Goal: Information Seeking & Learning: Learn about a topic

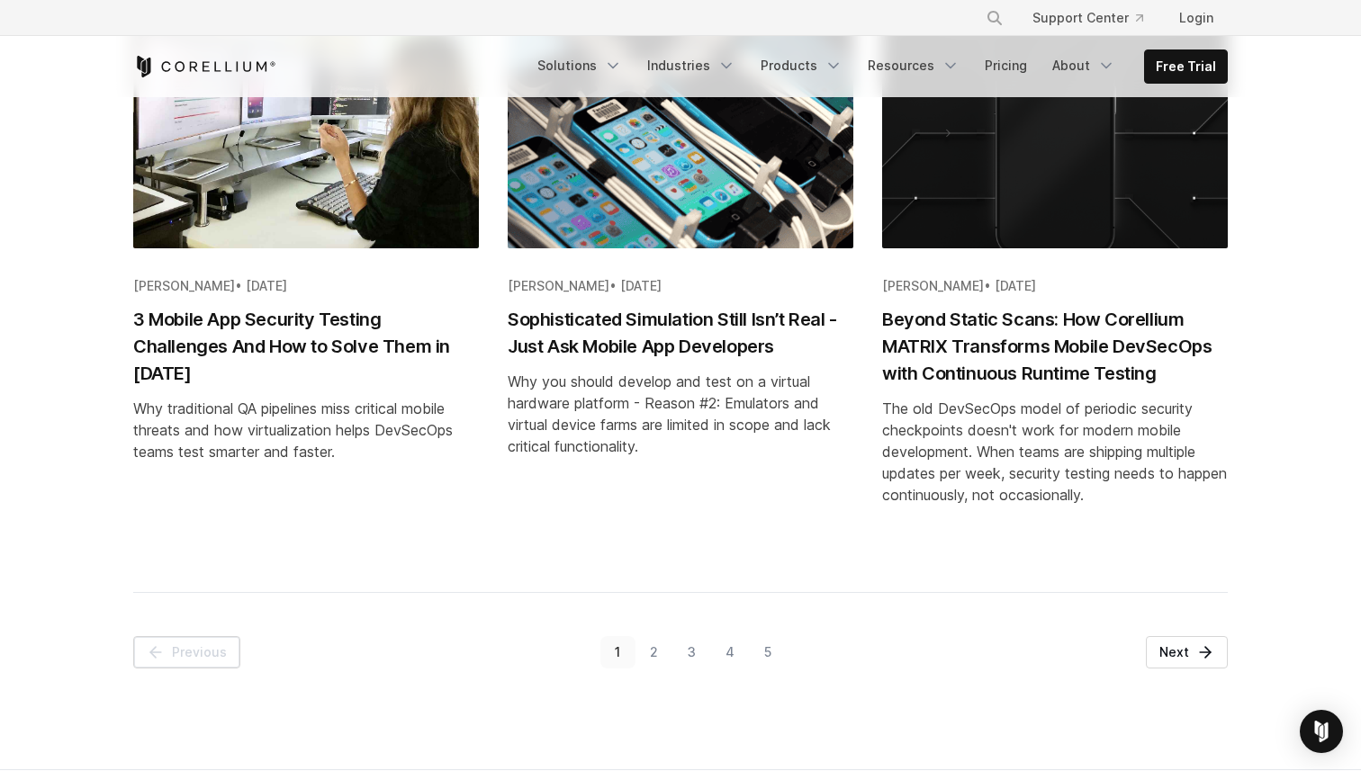
scroll to position [1858, 0]
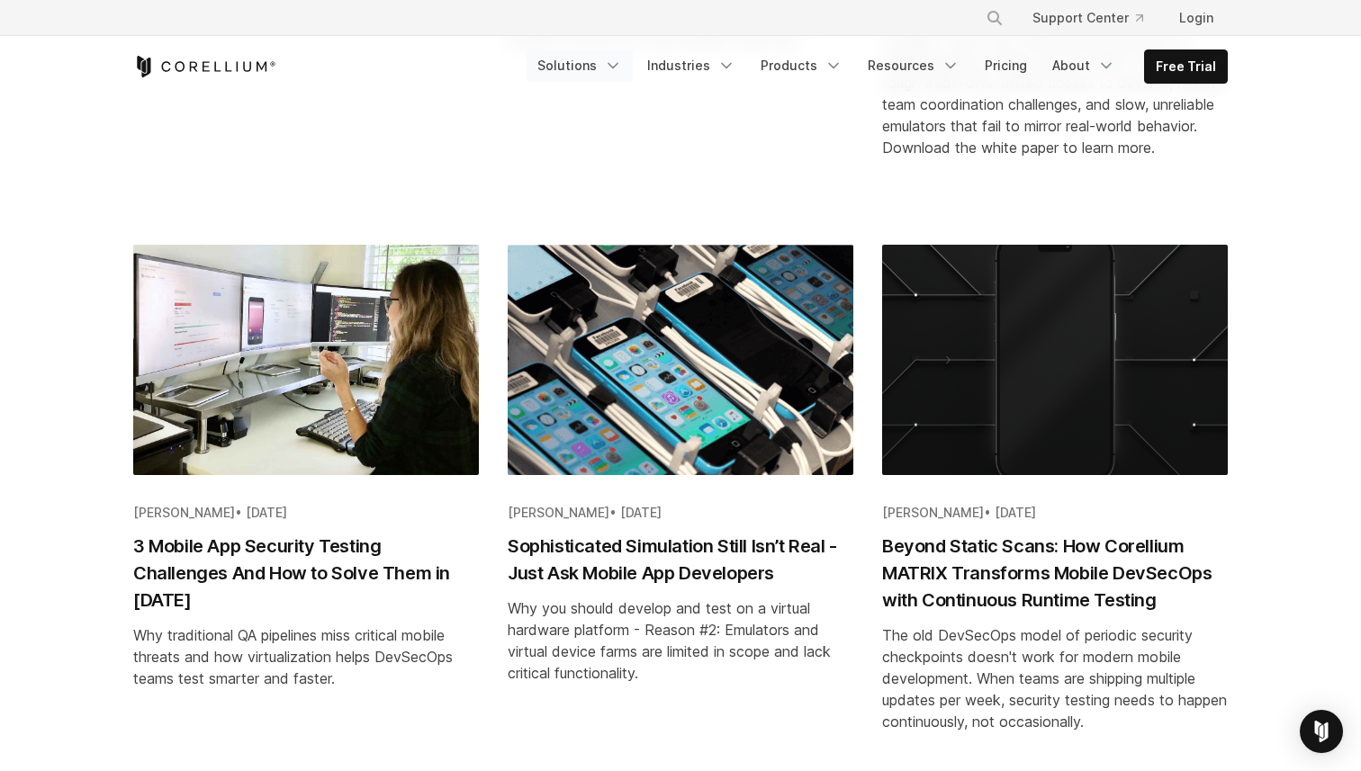
click at [617, 67] on polyline "Navigation Menu" at bounding box center [612, 66] width 9 height 5
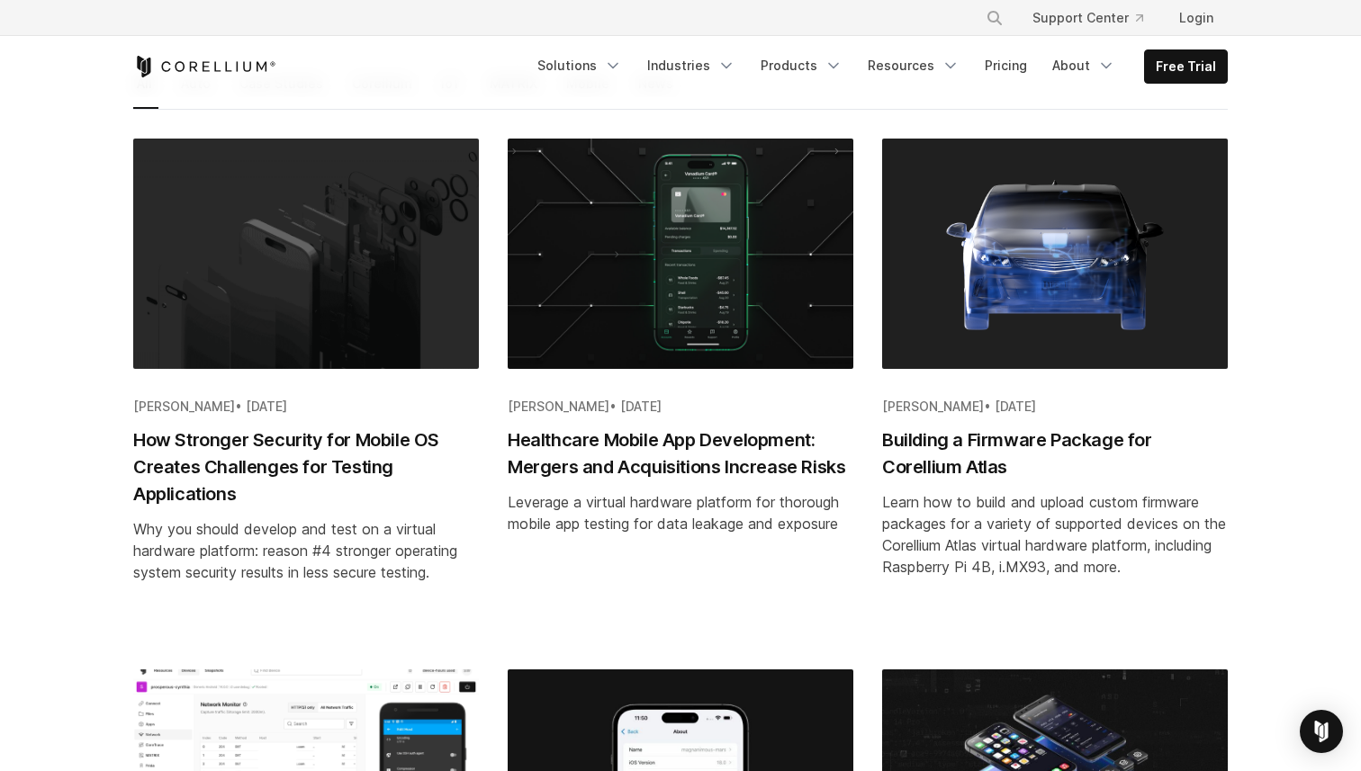
scroll to position [0, 0]
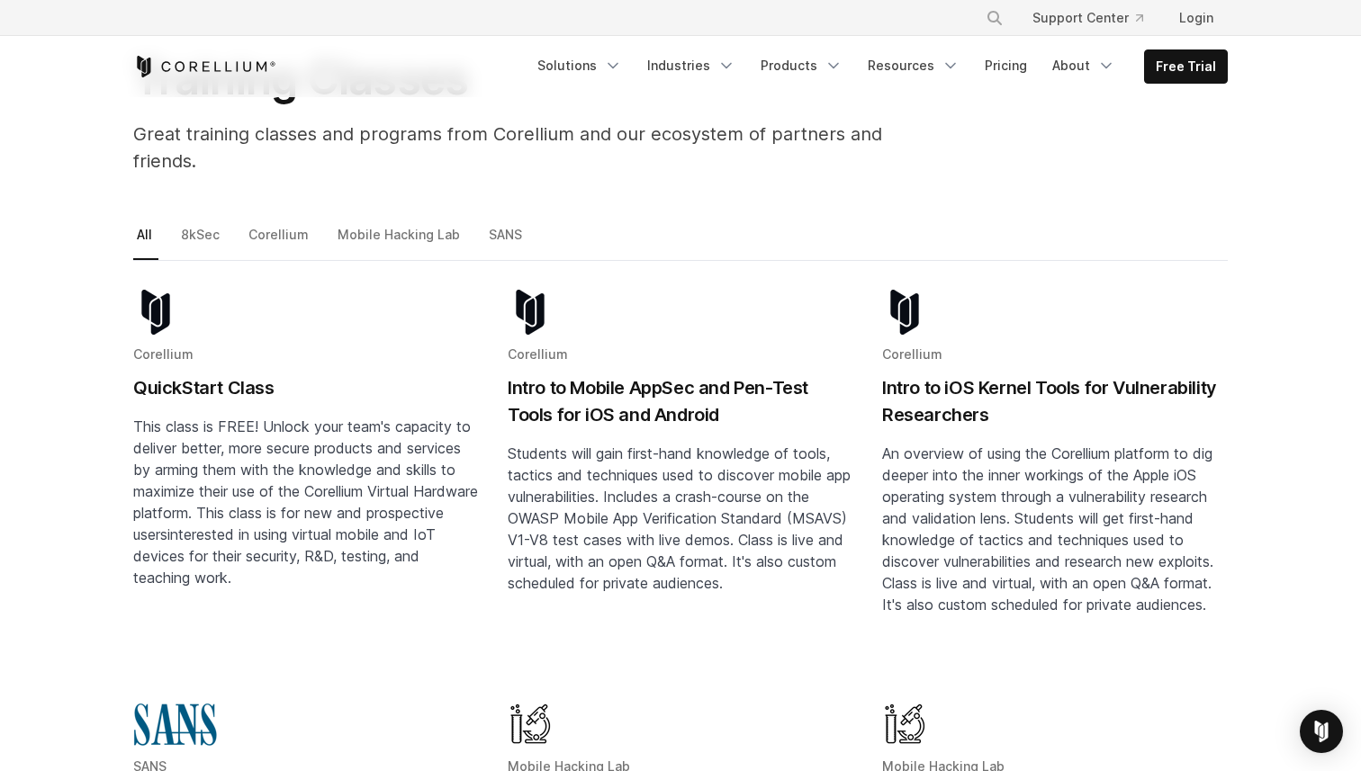
scroll to position [175, 0]
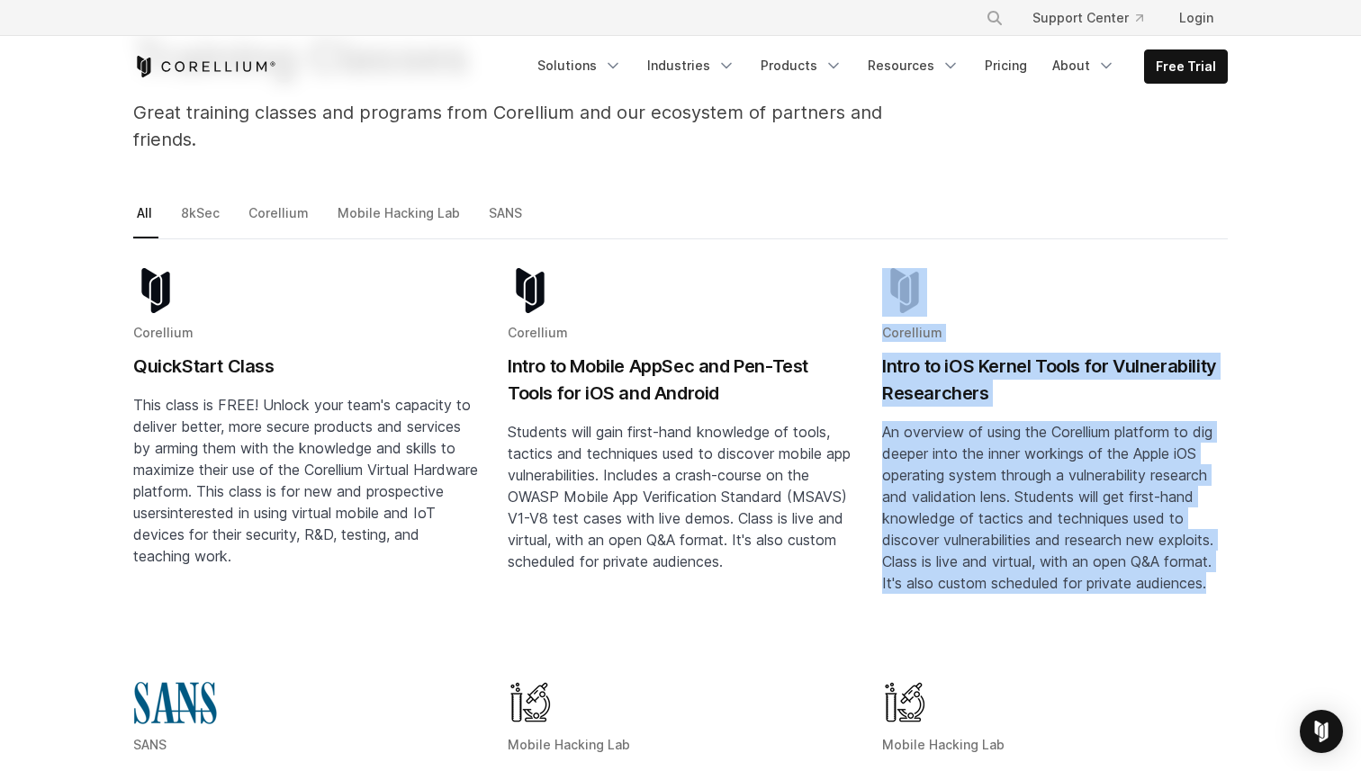
click at [927, 353] on h2 "Intro to iOS Kernel Tools for Vulnerability Researchers" at bounding box center [1055, 380] width 346 height 54
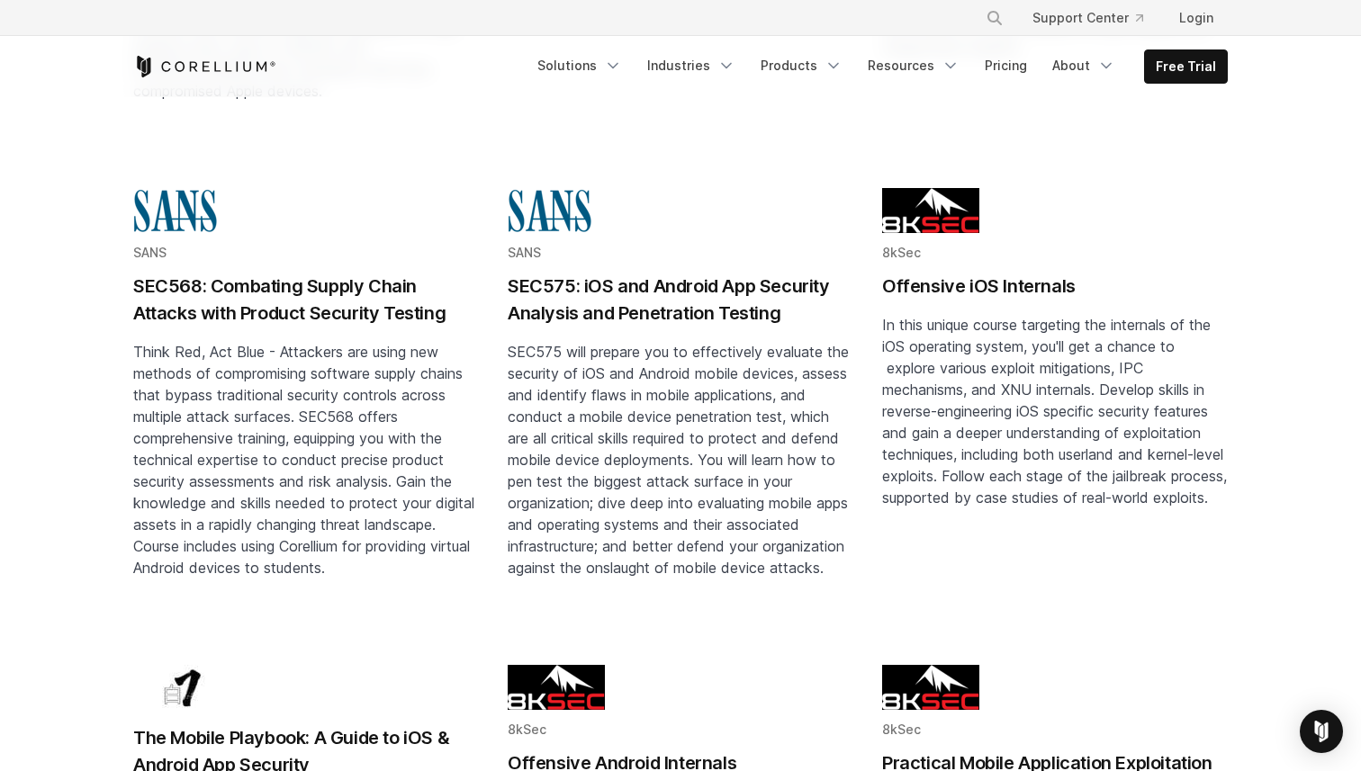
scroll to position [1162, 0]
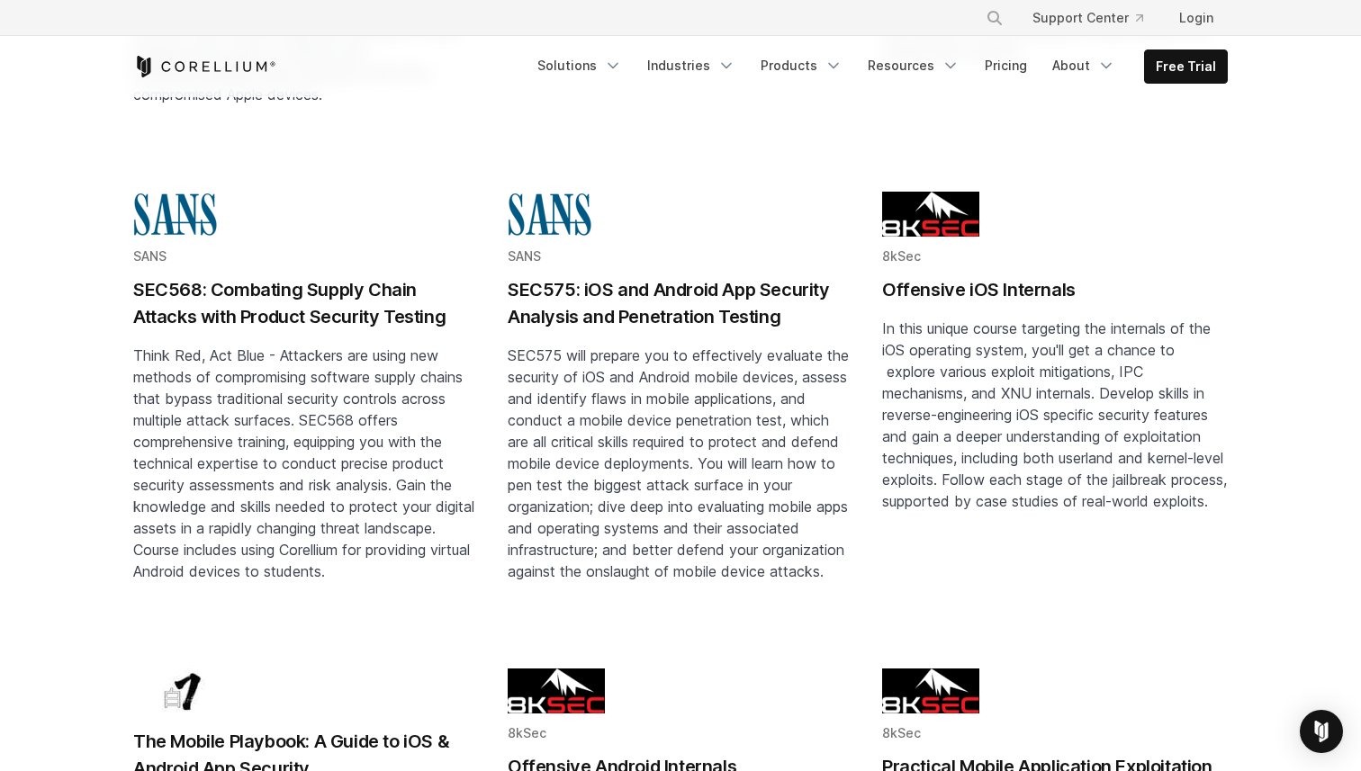
drag, startPoint x: 922, startPoint y: 171, endPoint x: 25, endPoint y: 13, distance: 910.4
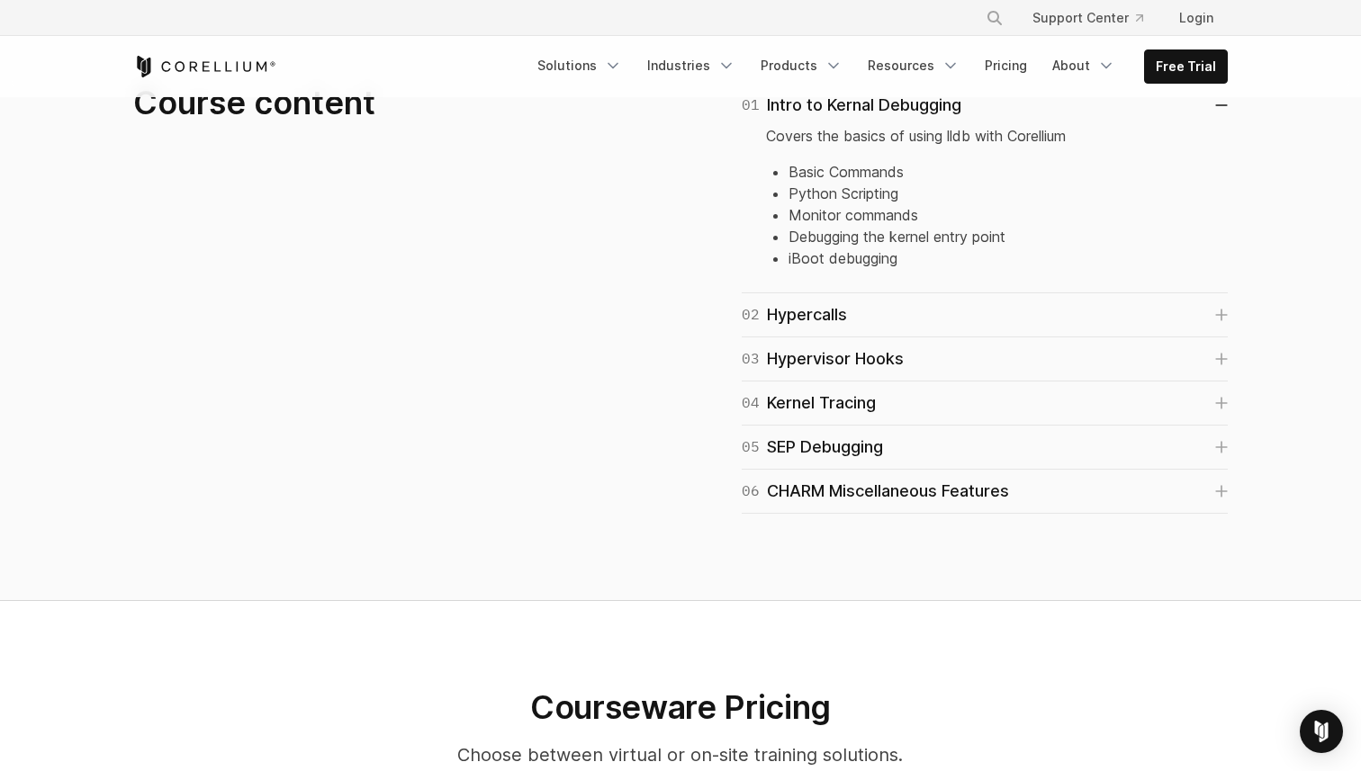
scroll to position [1317, 0]
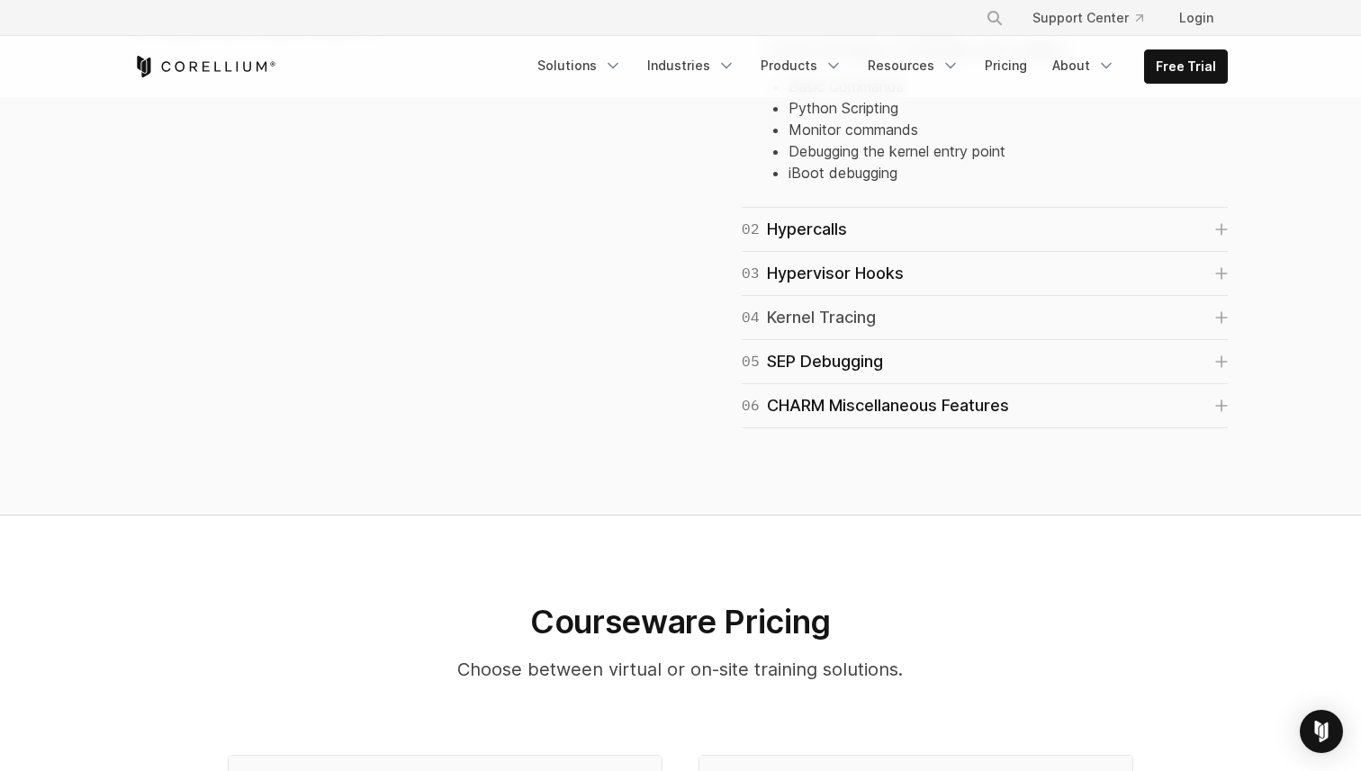
click at [851, 323] on div "04 Kernel Tracing" at bounding box center [809, 317] width 134 height 25
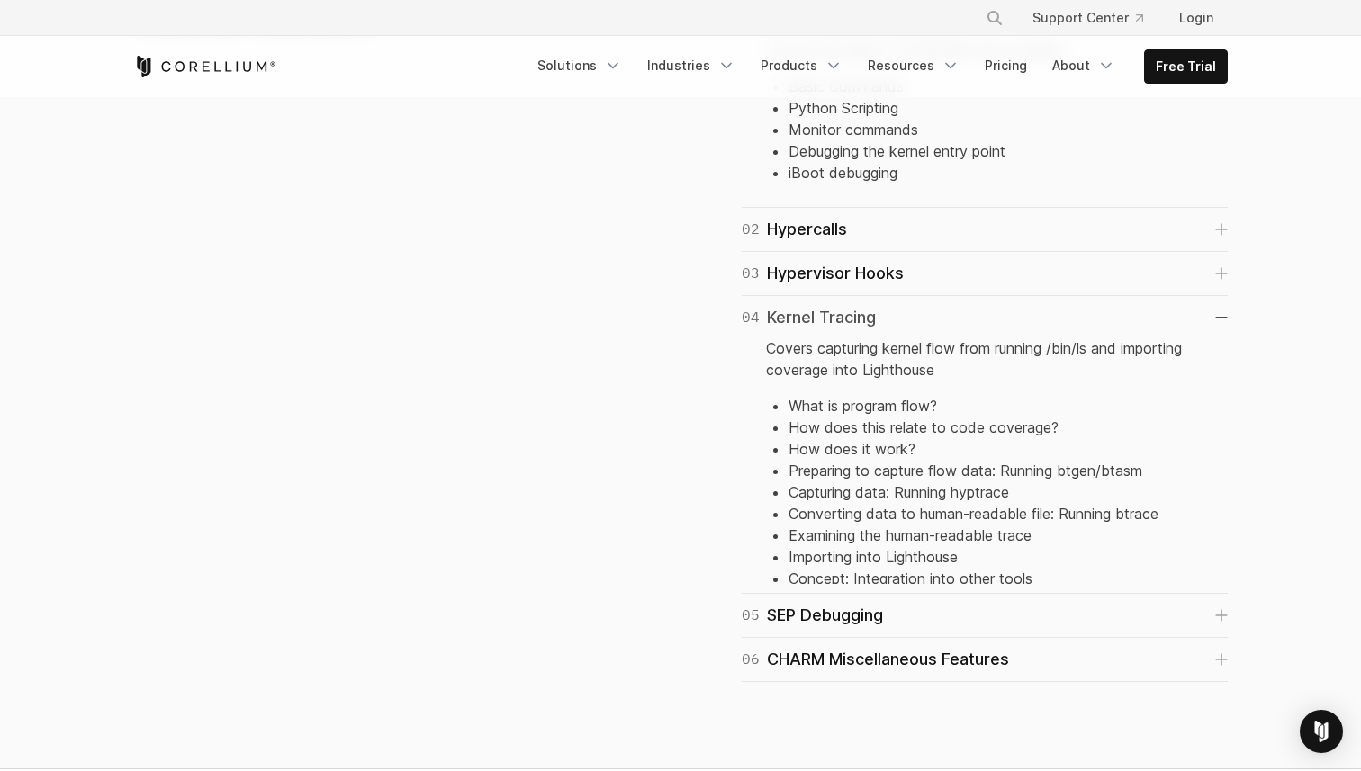
click at [851, 323] on div "04 Kernel Tracing" at bounding box center [809, 317] width 134 height 25
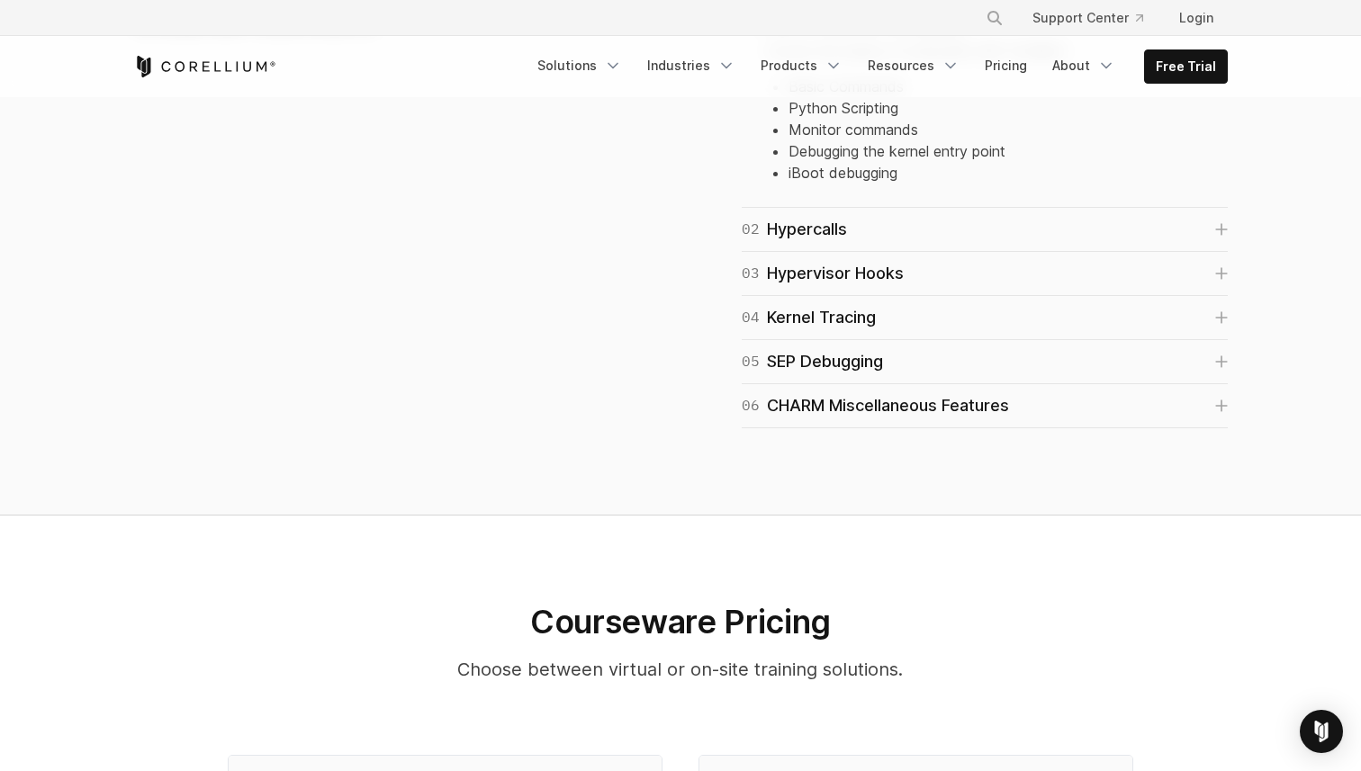
click at [837, 256] on div "03 Hypervisor Hooks Covers the usage of hypervisor hook (“Frida in the kernel”)…" at bounding box center [985, 274] width 486 height 44
click at [835, 275] on div "03 Hypervisor Hooks" at bounding box center [823, 273] width 162 height 25
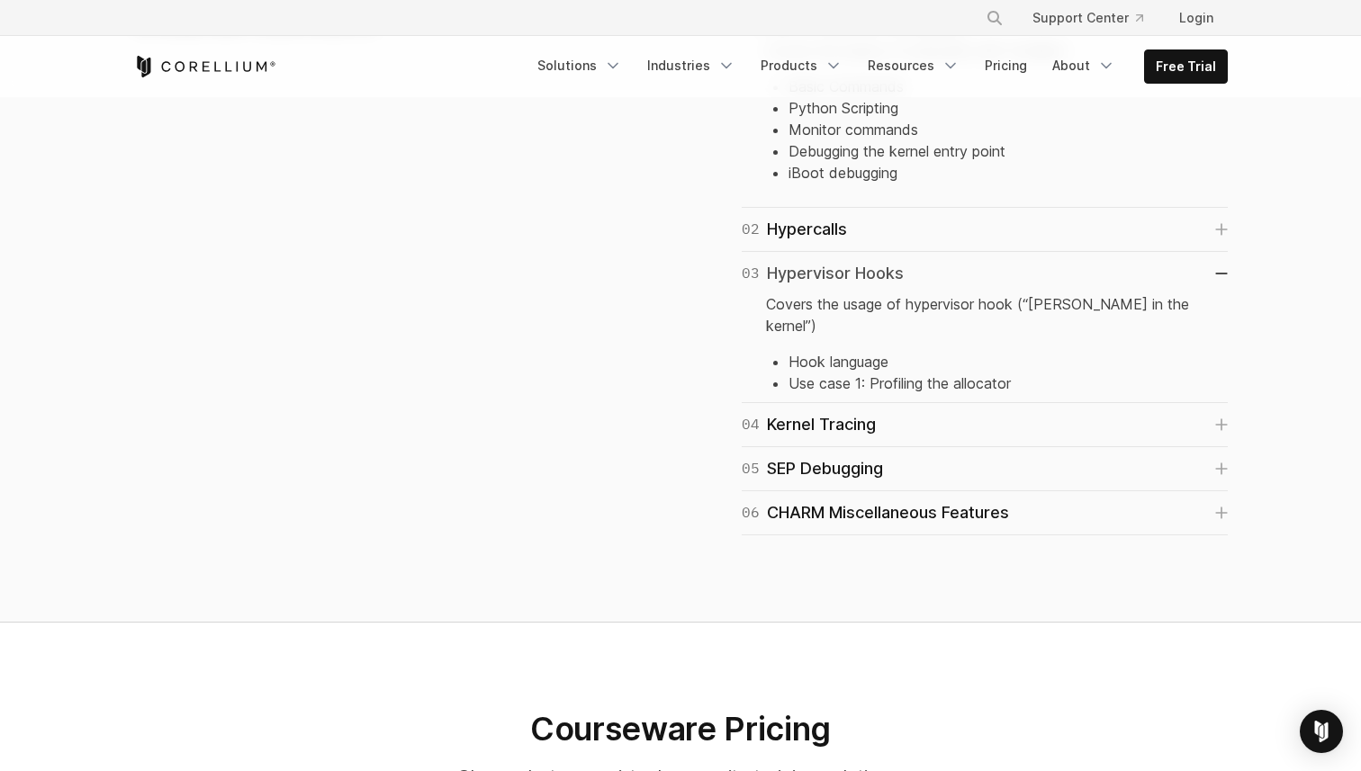
click at [835, 275] on div "03 Hypervisor Hooks" at bounding box center [823, 273] width 162 height 25
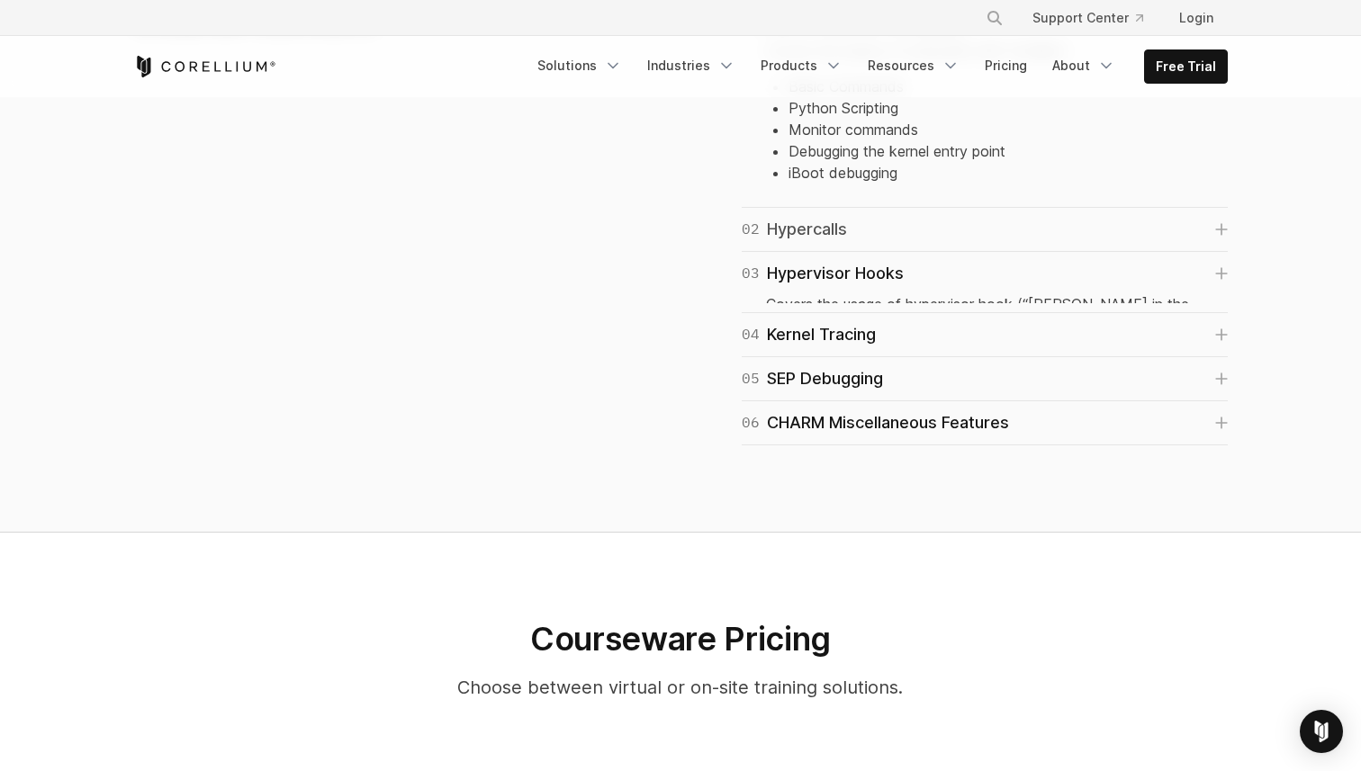
click at [815, 237] on div "02 Hypercalls" at bounding box center [794, 229] width 105 height 25
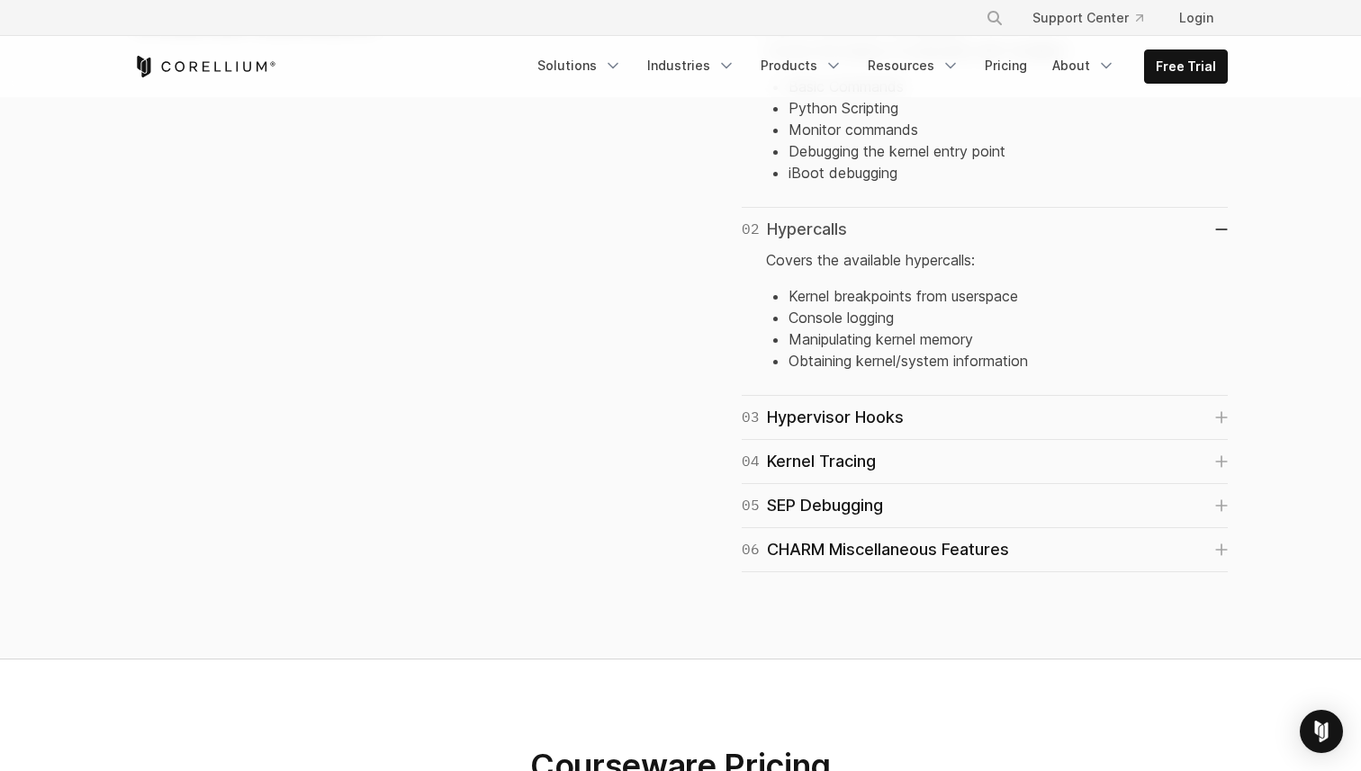
click at [815, 236] on div "02 Hypercalls" at bounding box center [794, 229] width 105 height 25
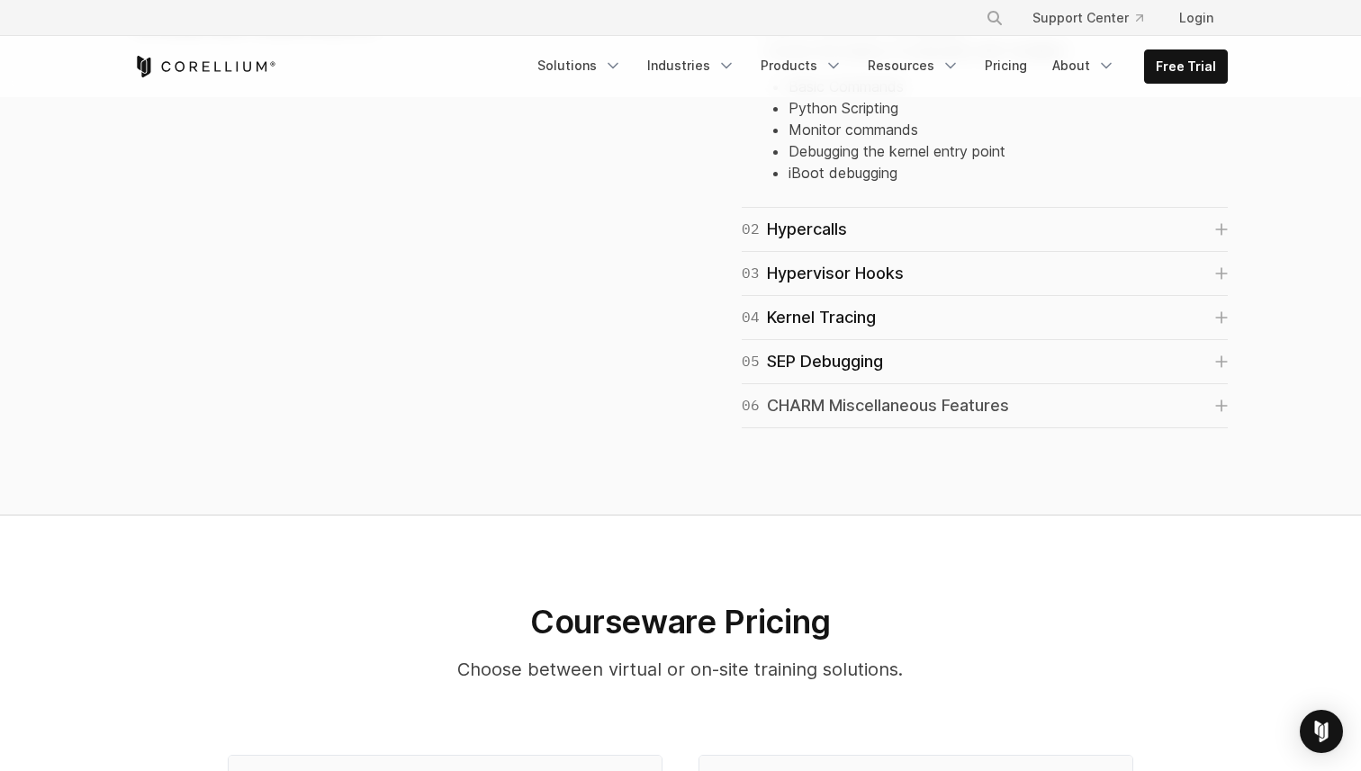
click at [797, 406] on div "06 CHARM Miscellaneous Features" at bounding box center [875, 405] width 267 height 25
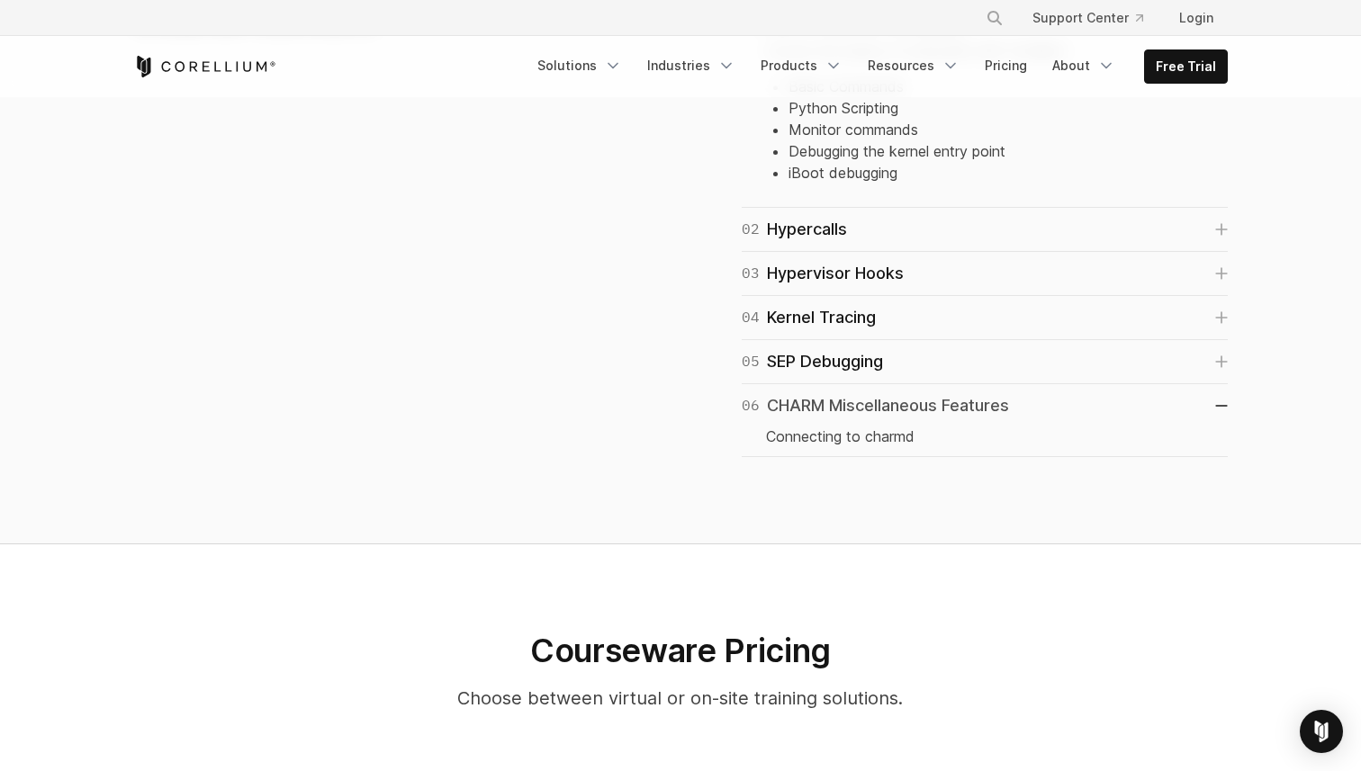
click at [797, 406] on div "06 CHARM Miscellaneous Features" at bounding box center [875, 405] width 267 height 25
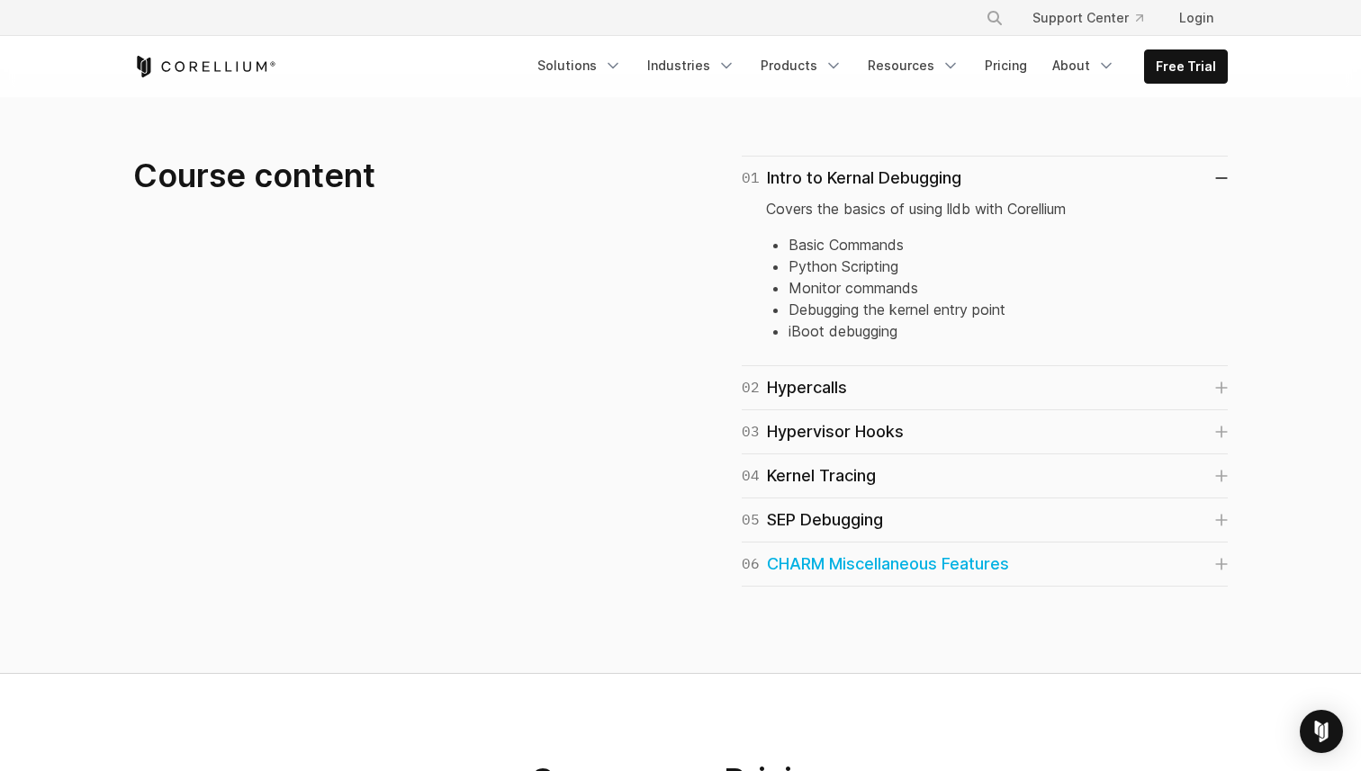
scroll to position [1176, 0]
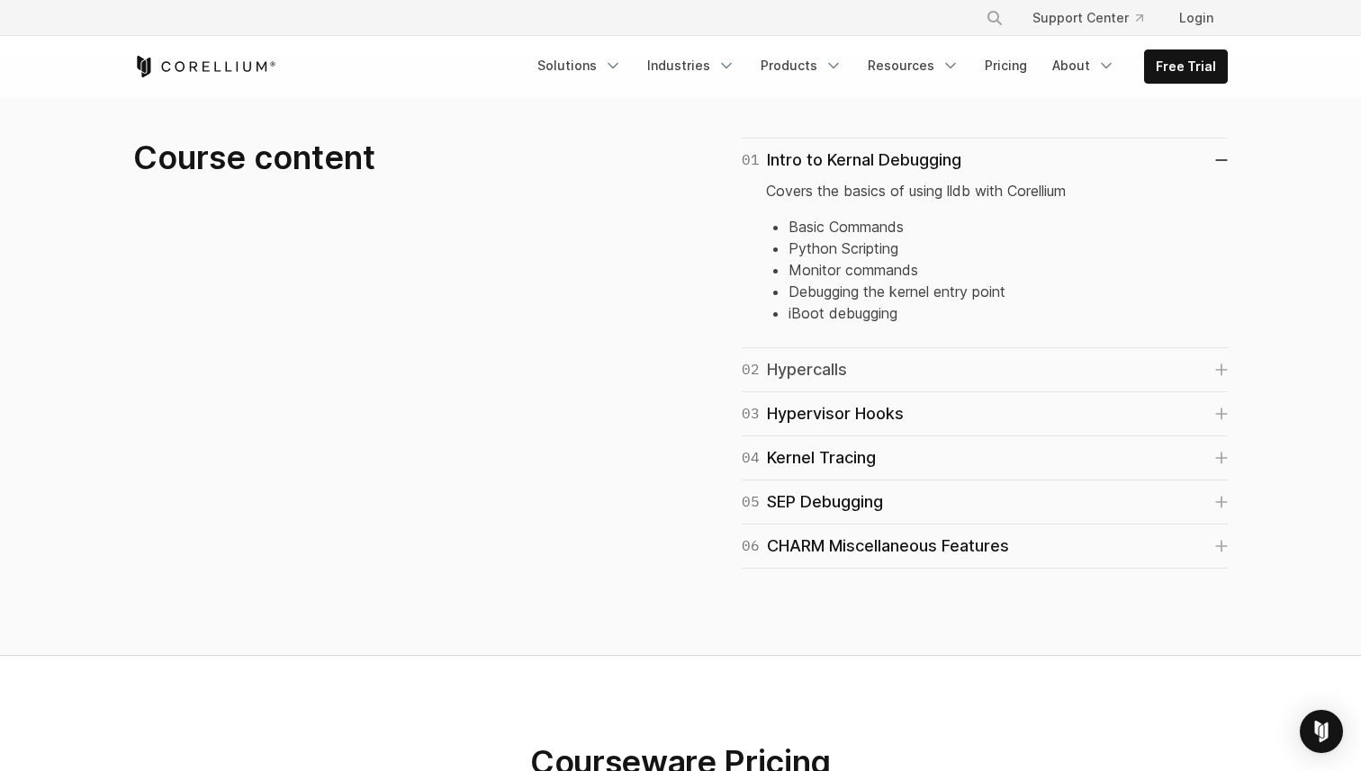
click at [786, 358] on div "02 Hypercalls" at bounding box center [794, 369] width 105 height 25
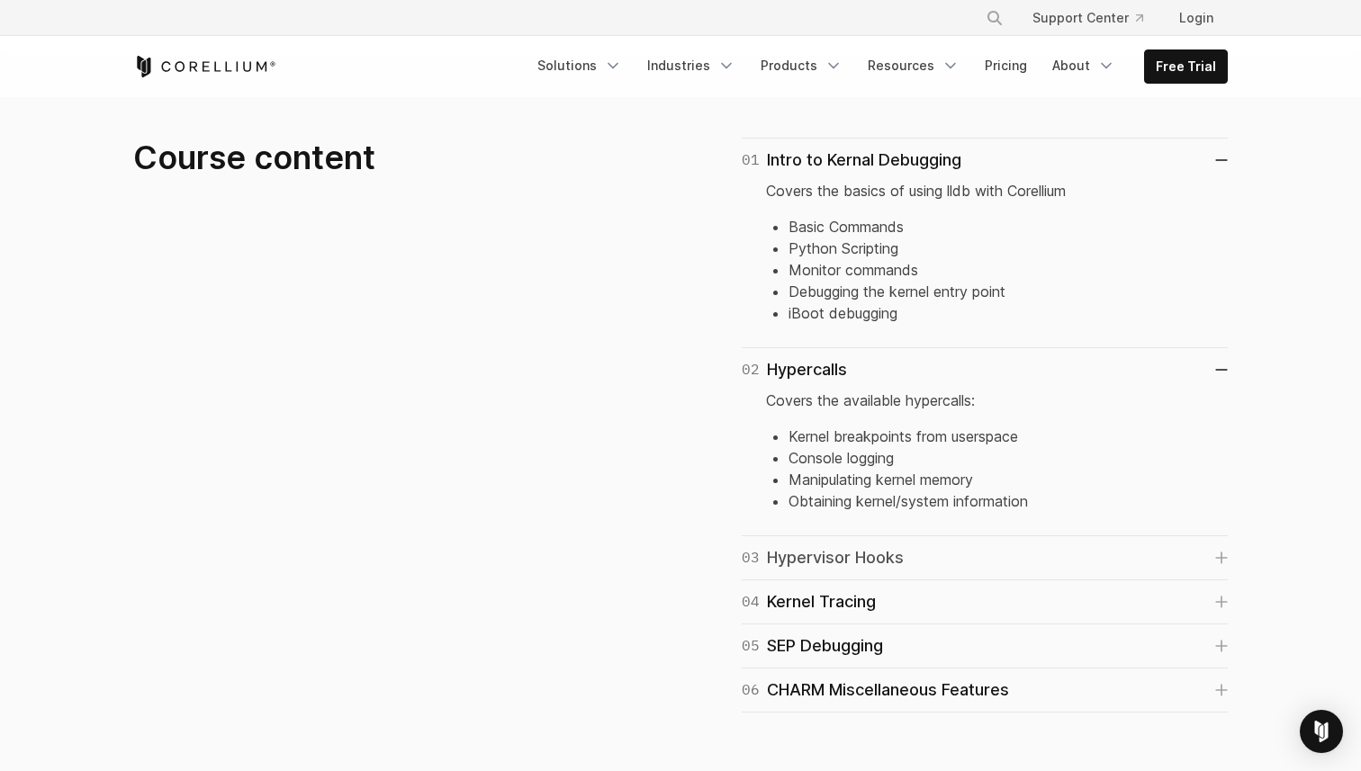
click at [772, 545] on div "03 Hypervisor Hooks" at bounding box center [823, 557] width 162 height 25
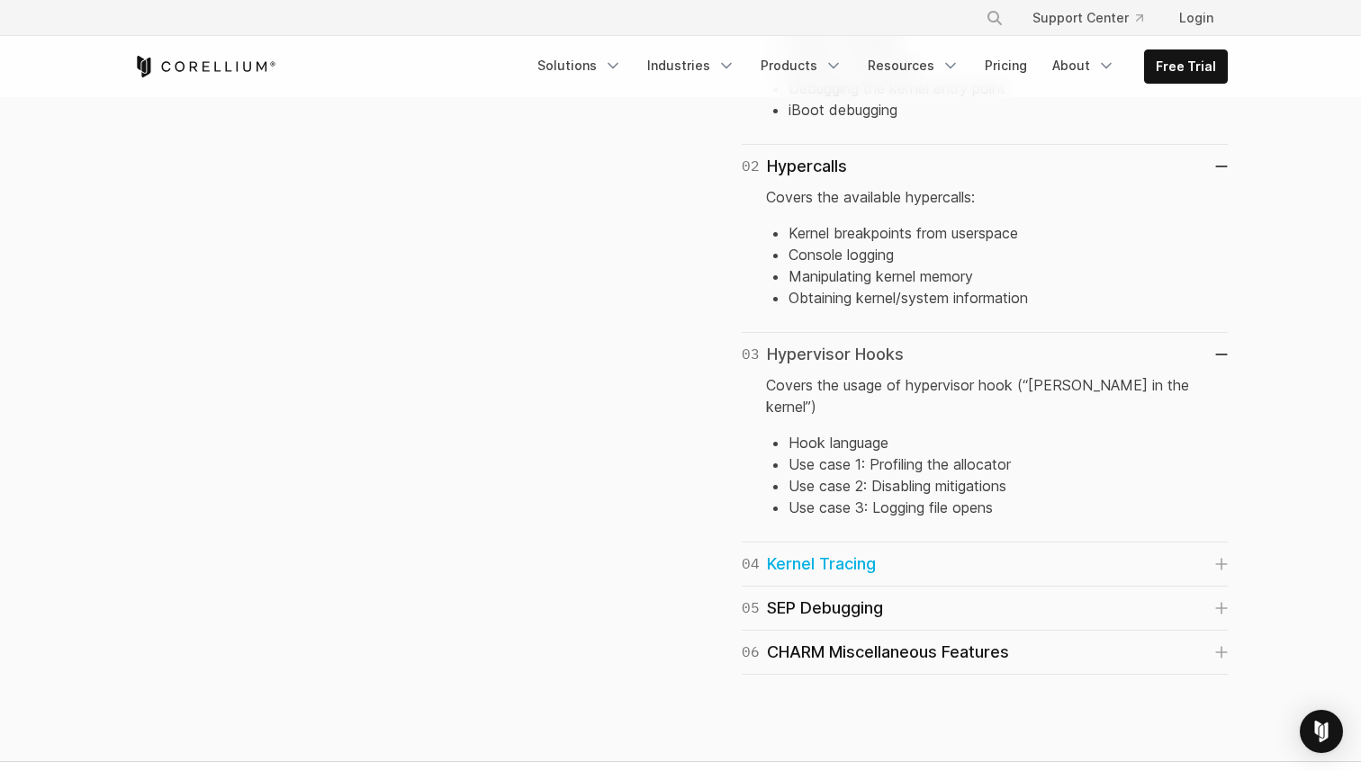
click at [772, 552] on div "04 Kernel Tracing" at bounding box center [809, 564] width 134 height 25
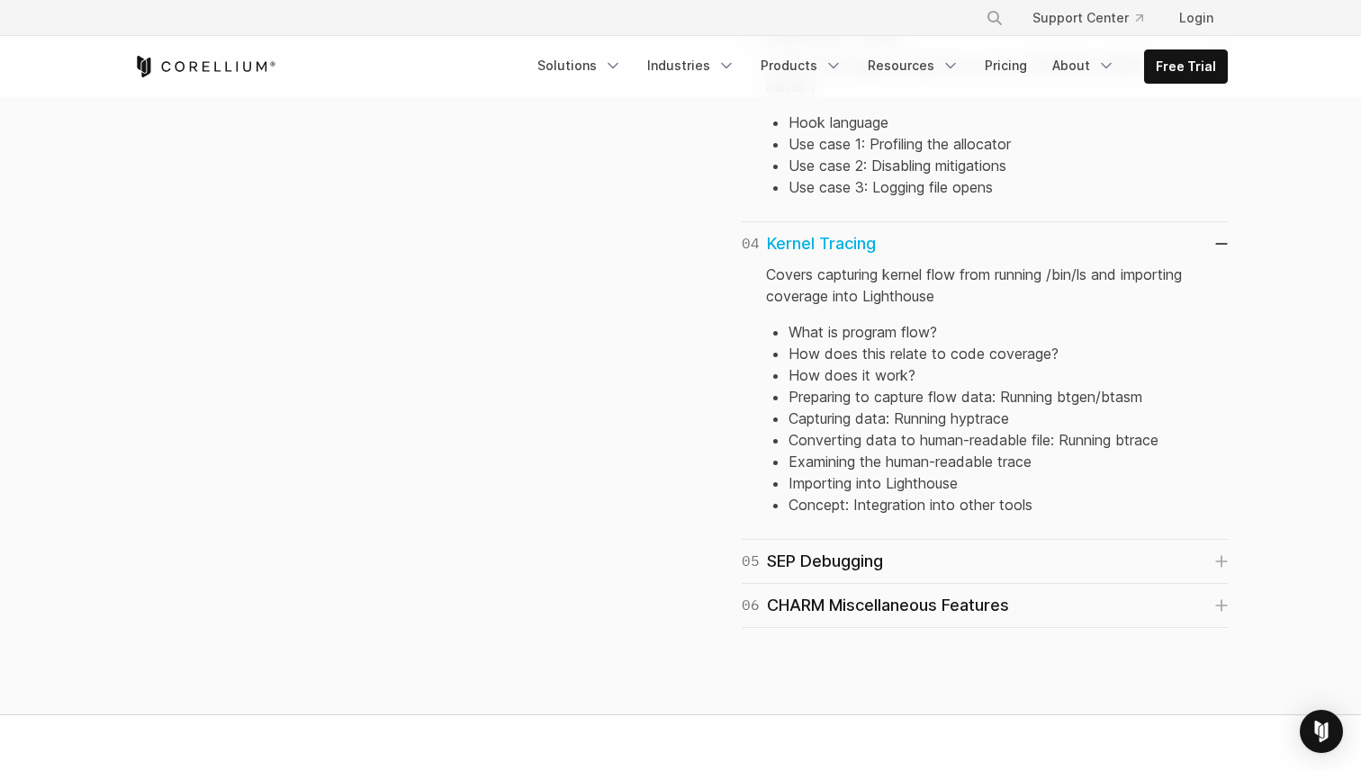
scroll to position [1719, 0]
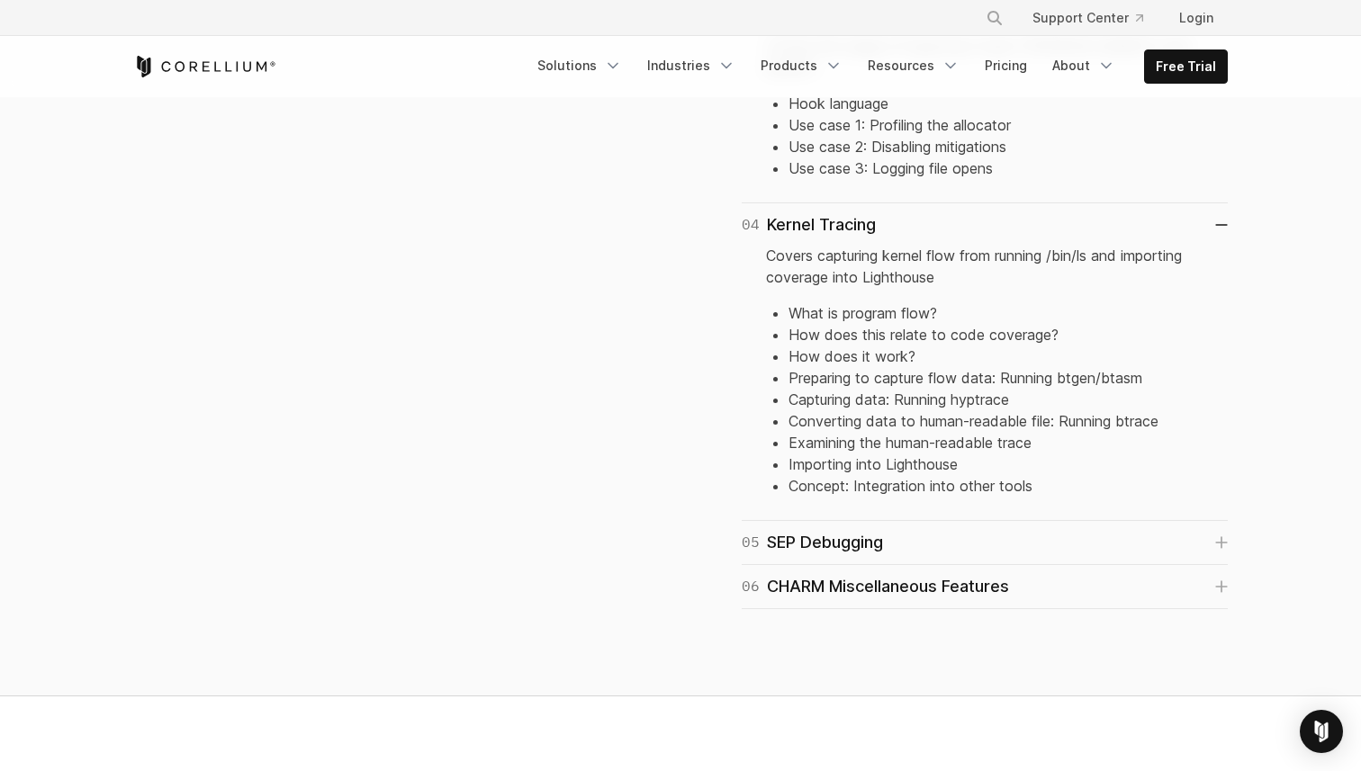
click at [772, 565] on div "06 CHARM Miscellaneous Features Connecting to charmd" at bounding box center [985, 587] width 486 height 44
click at [794, 530] on div "05 SEP Debugging" at bounding box center [812, 542] width 141 height 25
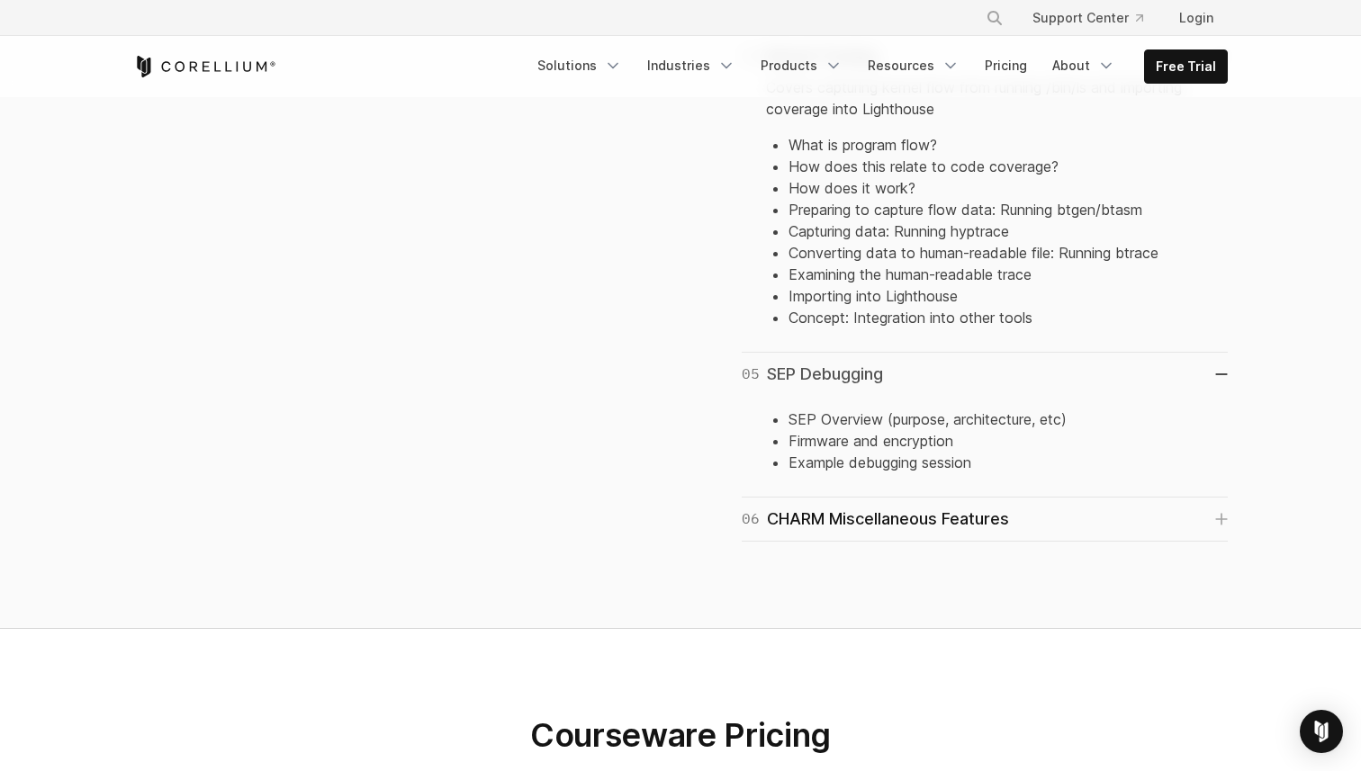
scroll to position [1905, 0]
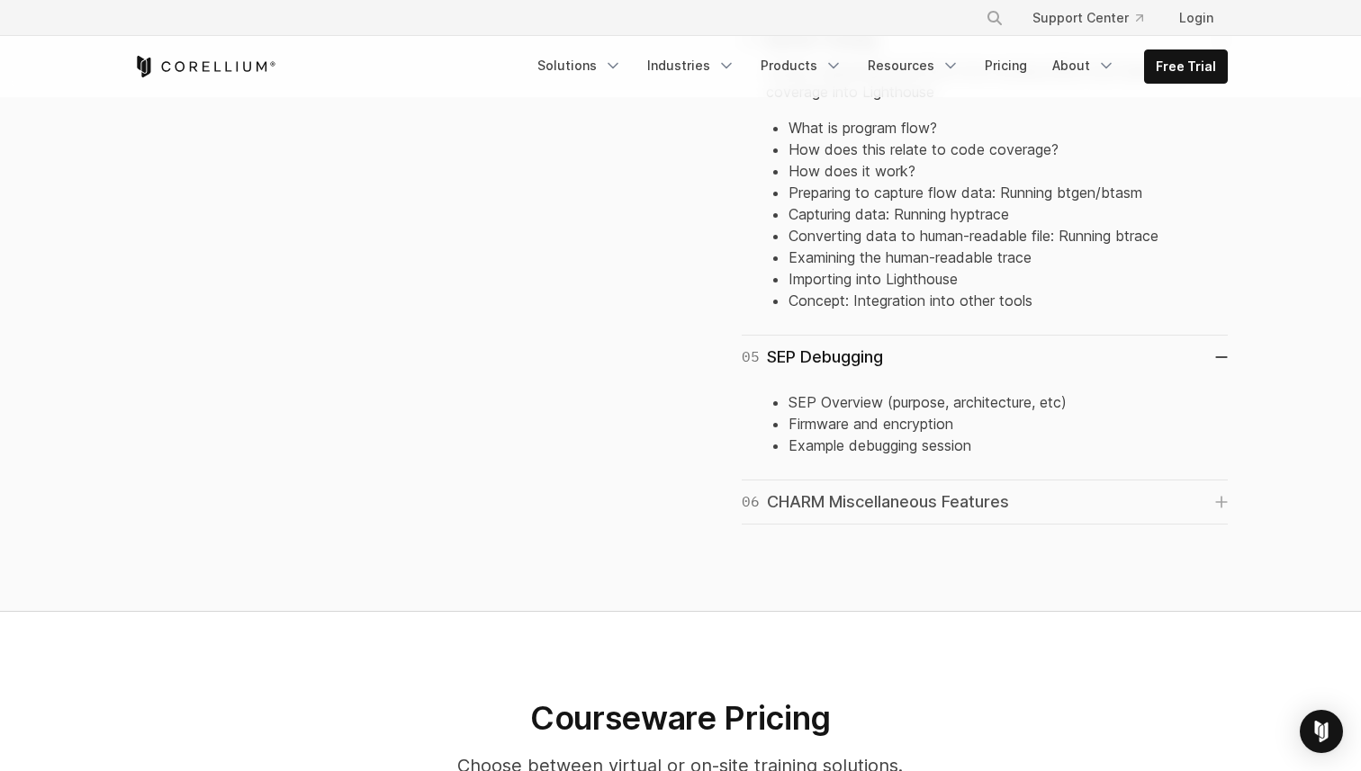
click at [806, 490] on div "06 CHARM Miscellaneous Features" at bounding box center [875, 502] width 267 height 25
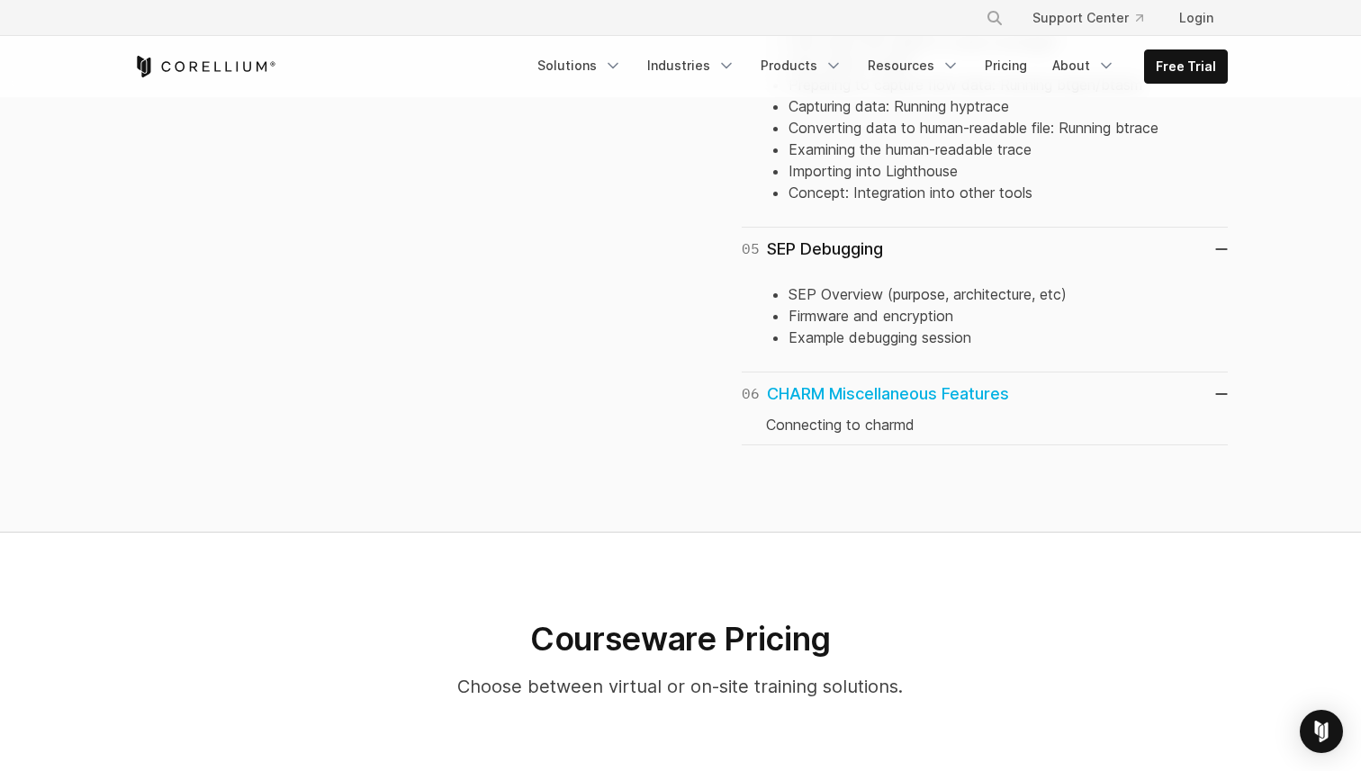
scroll to position [2014, 0]
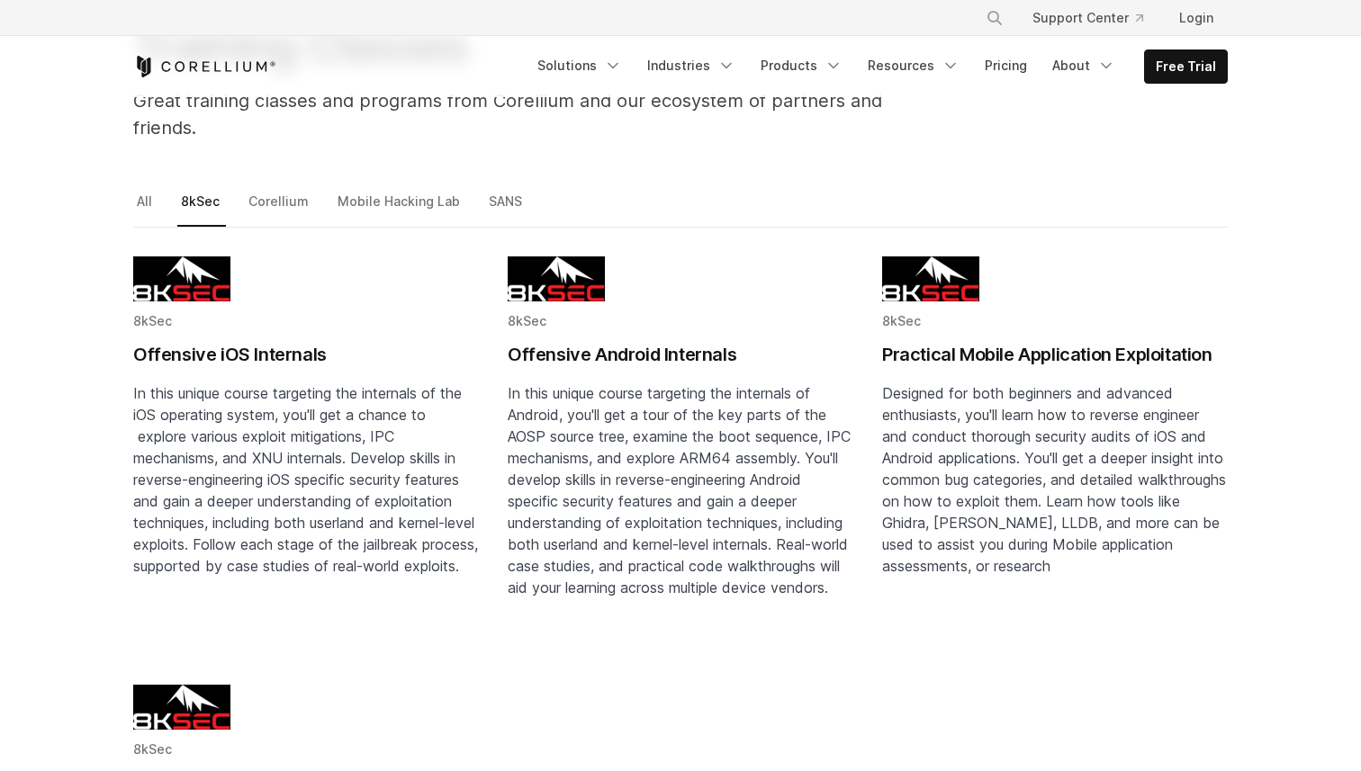
scroll to position [190, 0]
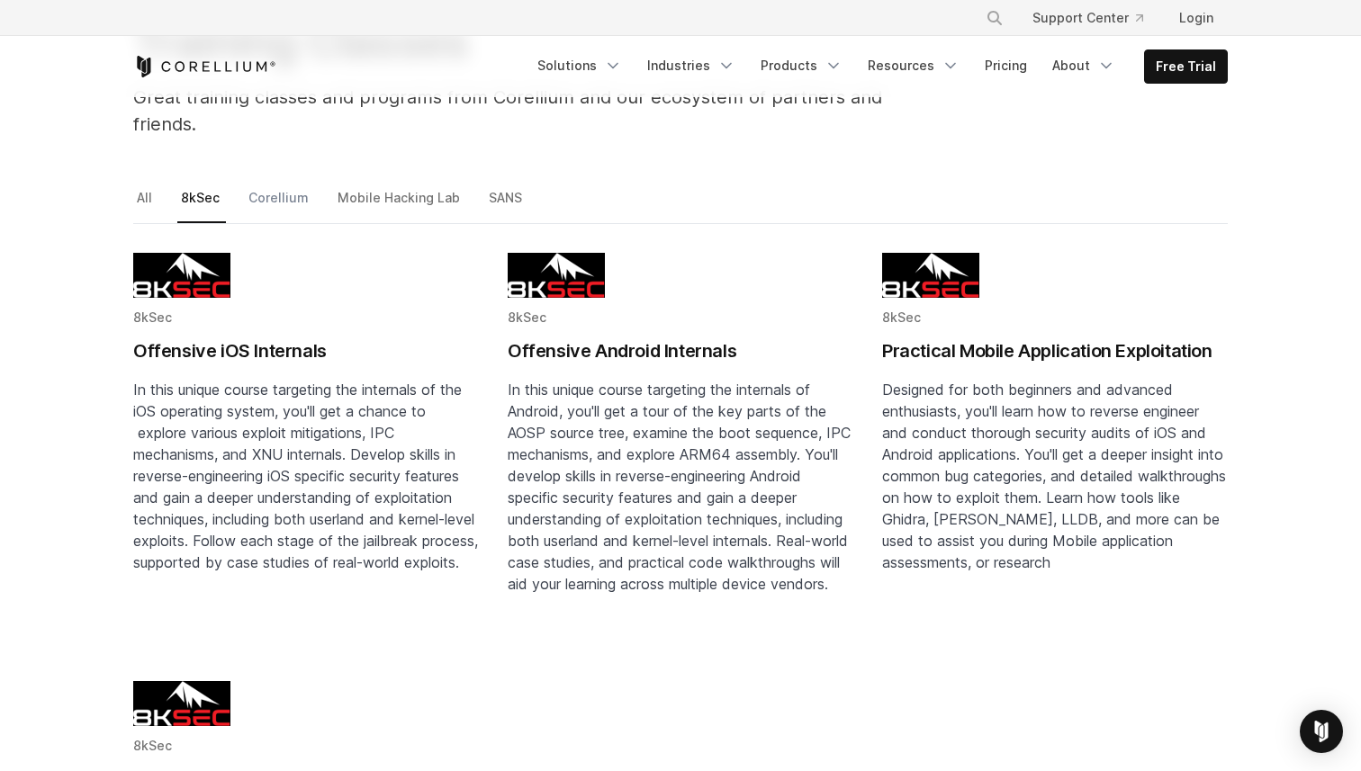
click at [288, 186] on link "Corellium" at bounding box center [280, 205] width 70 height 38
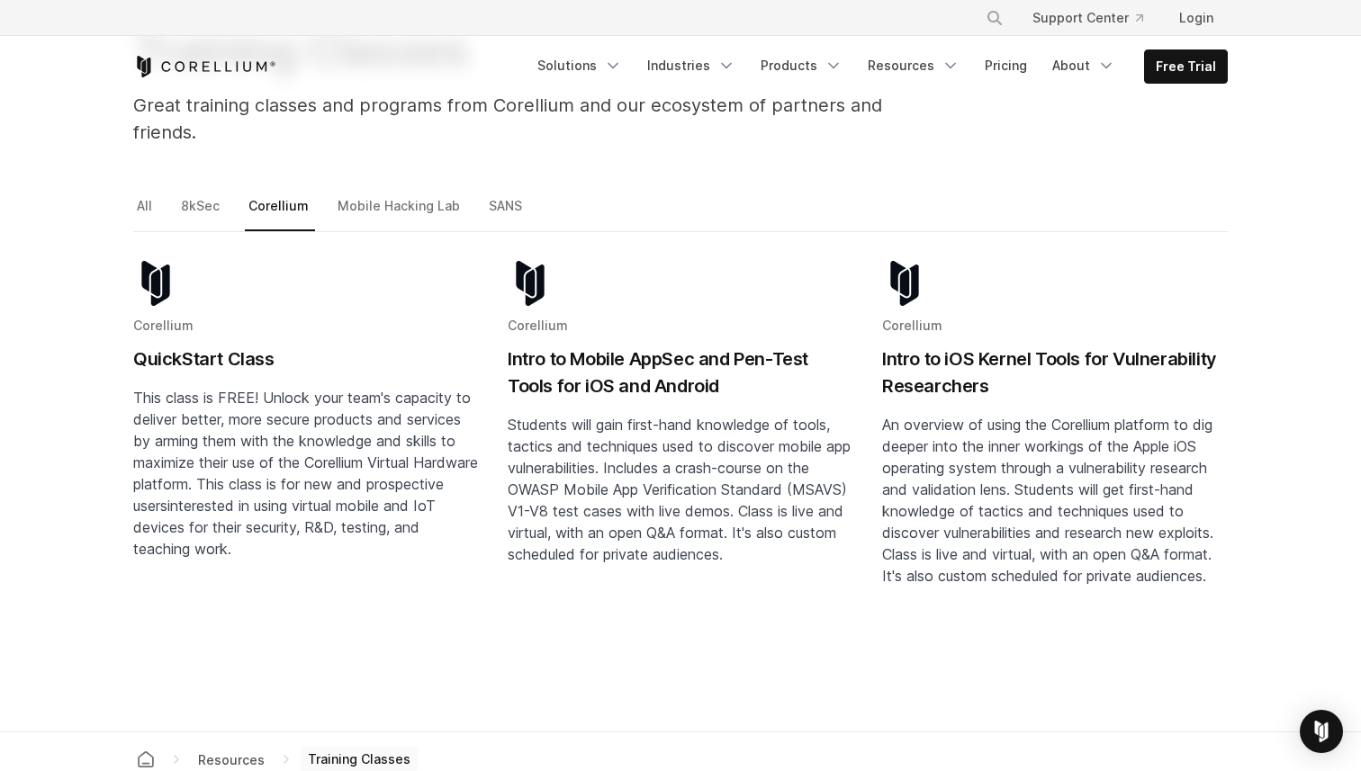
scroll to position [168, 0]
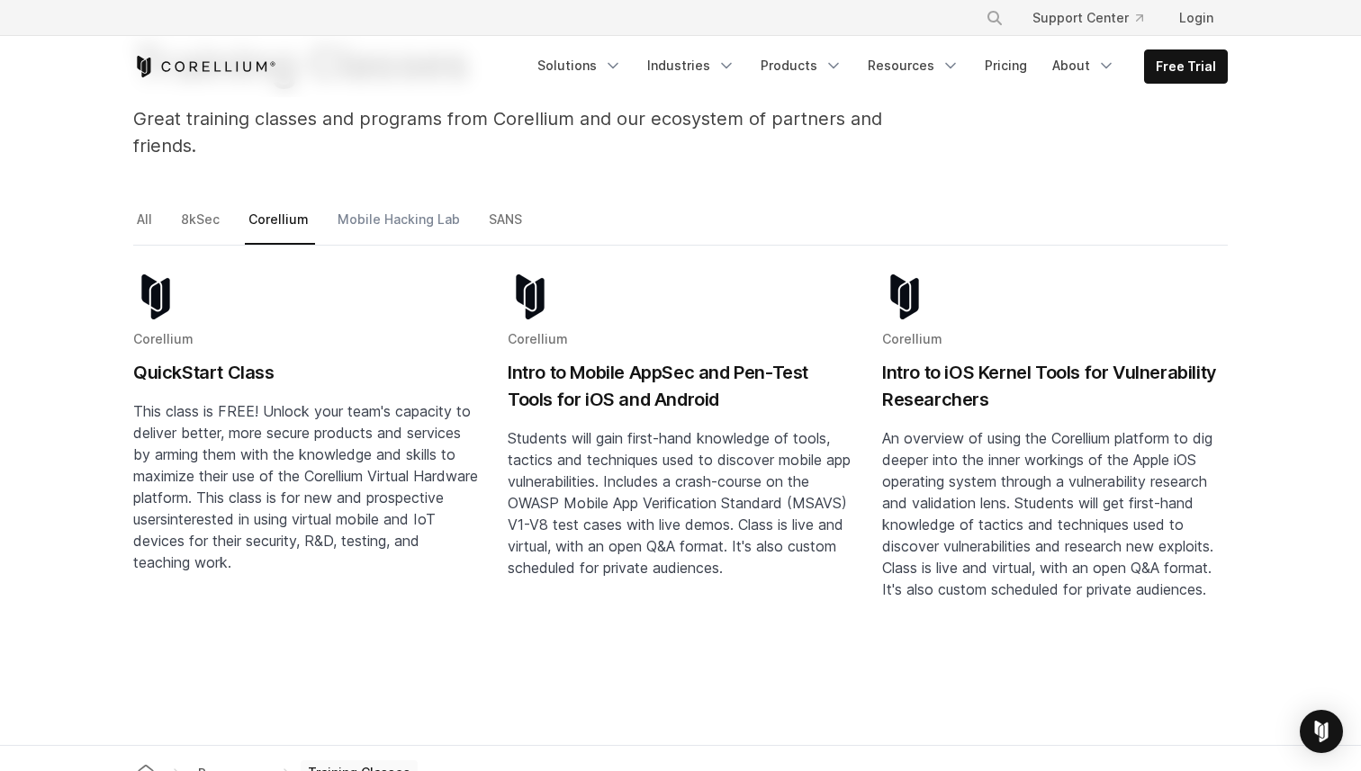
click at [343, 208] on link "Mobile Hacking Lab" at bounding box center [400, 227] width 132 height 38
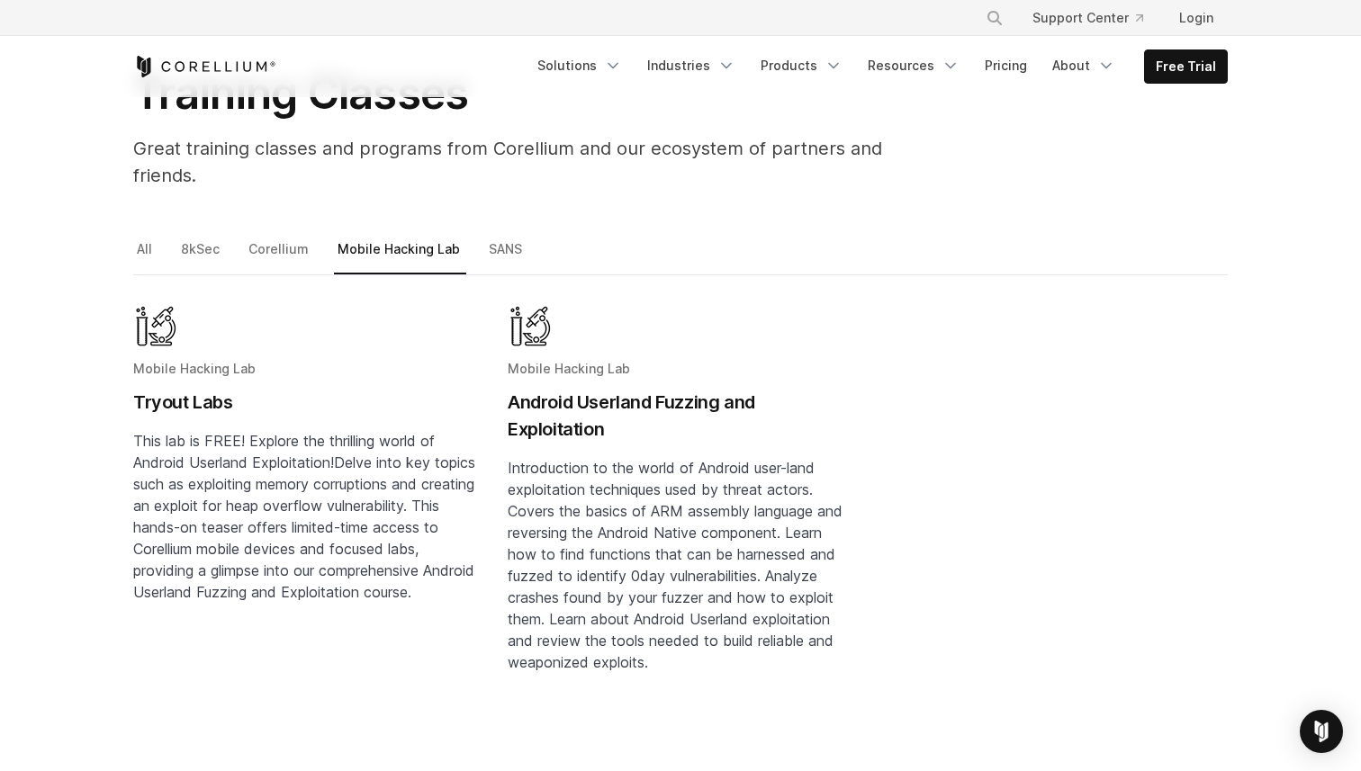
scroll to position [147, 0]
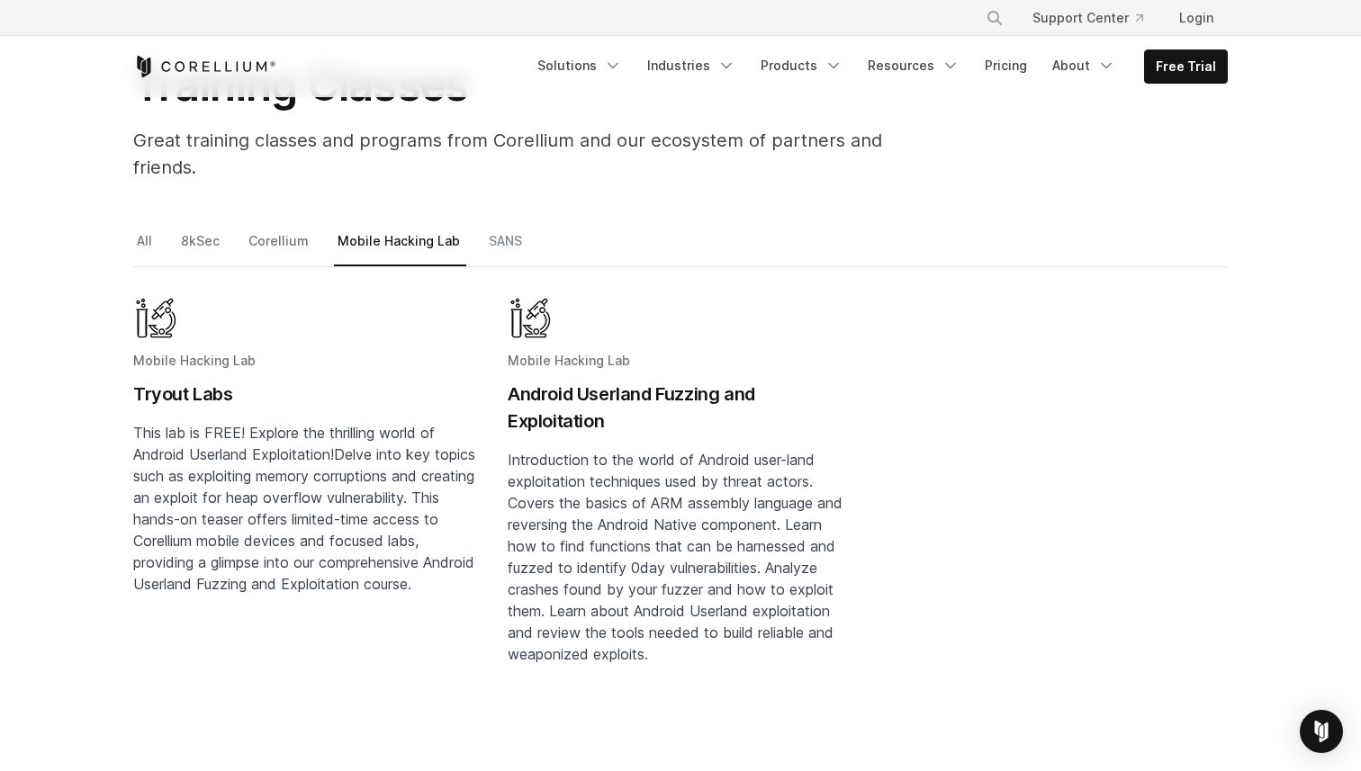
click at [486, 230] on link "SANS" at bounding box center [506, 249] width 43 height 38
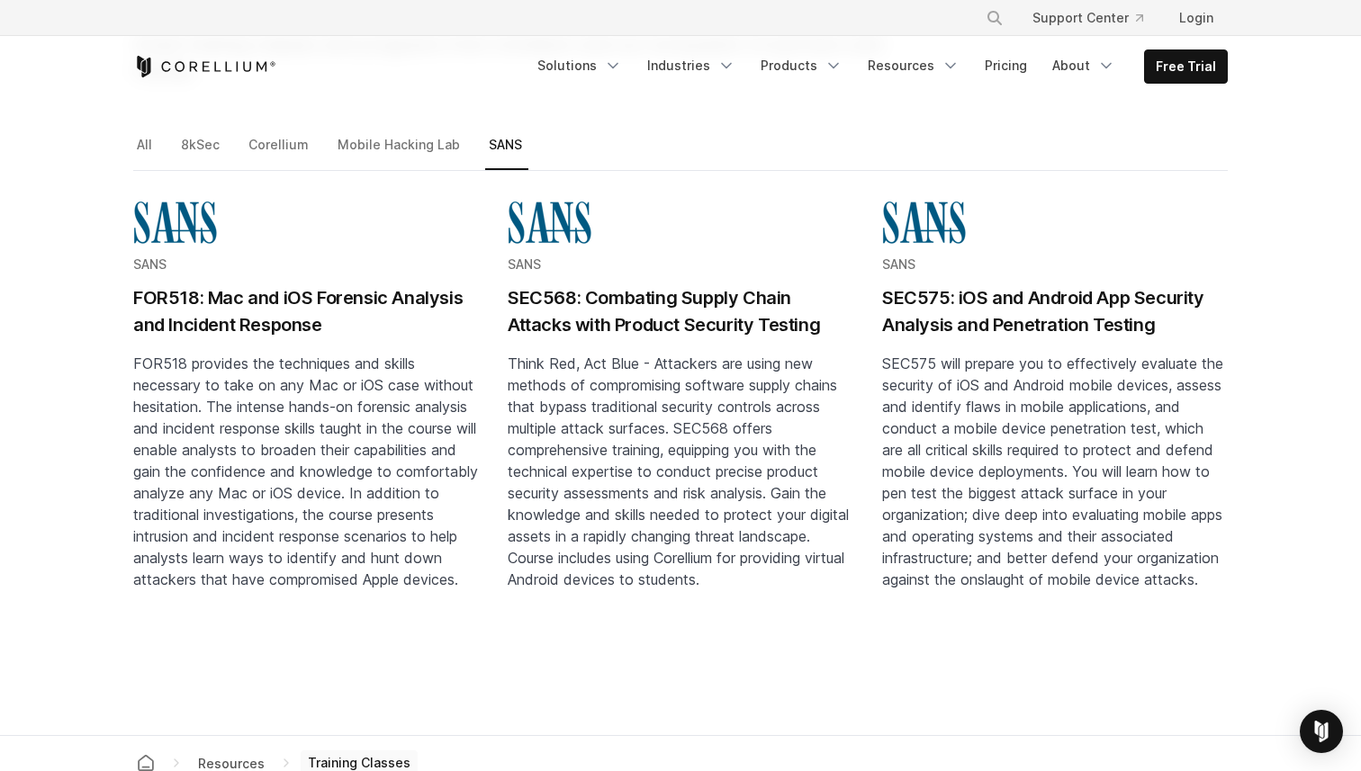
scroll to position [257, 0]
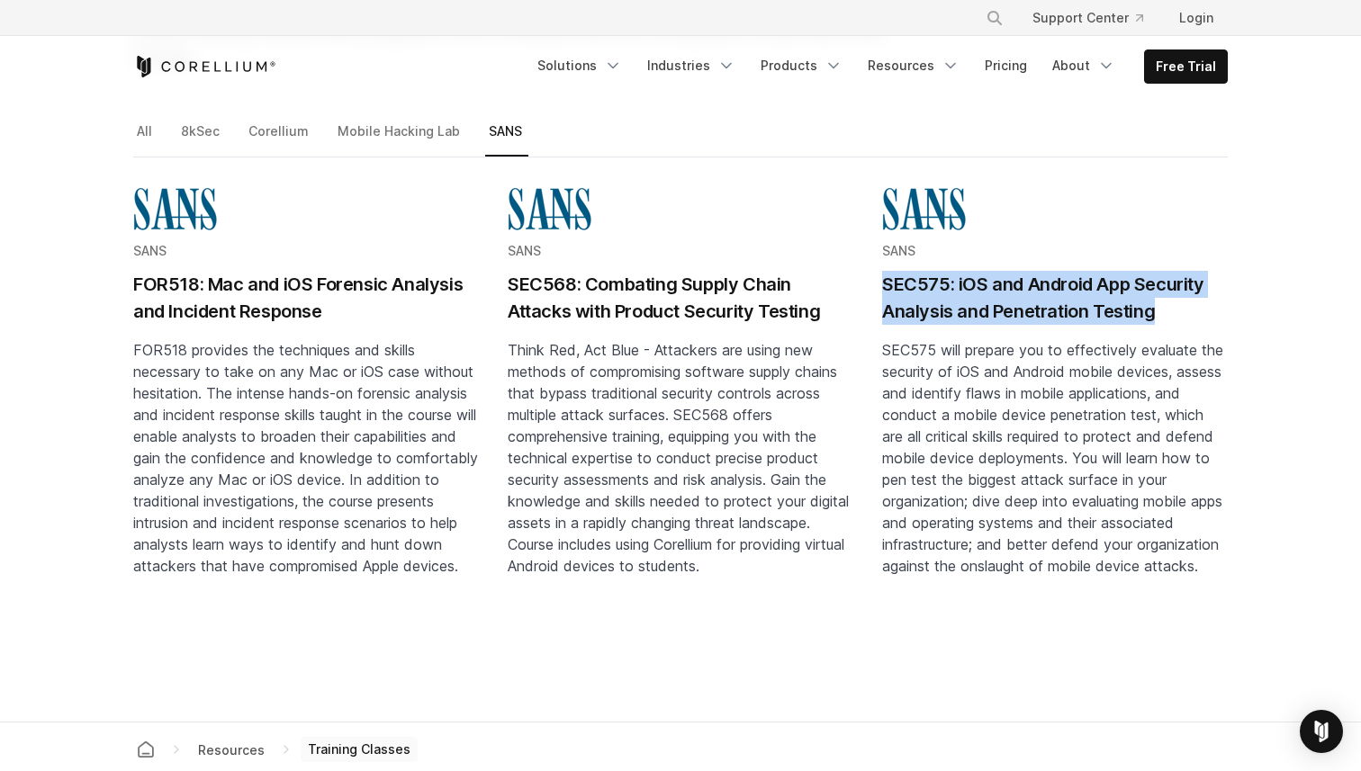
drag, startPoint x: 868, startPoint y: 244, endPoint x: 1190, endPoint y: 290, distance: 325.5
click at [1191, 290] on section "SANS FOR518: Mac and iOS Forensic Analysis and Incident Response FOR518 provide…" at bounding box center [680, 410] width 1094 height 448
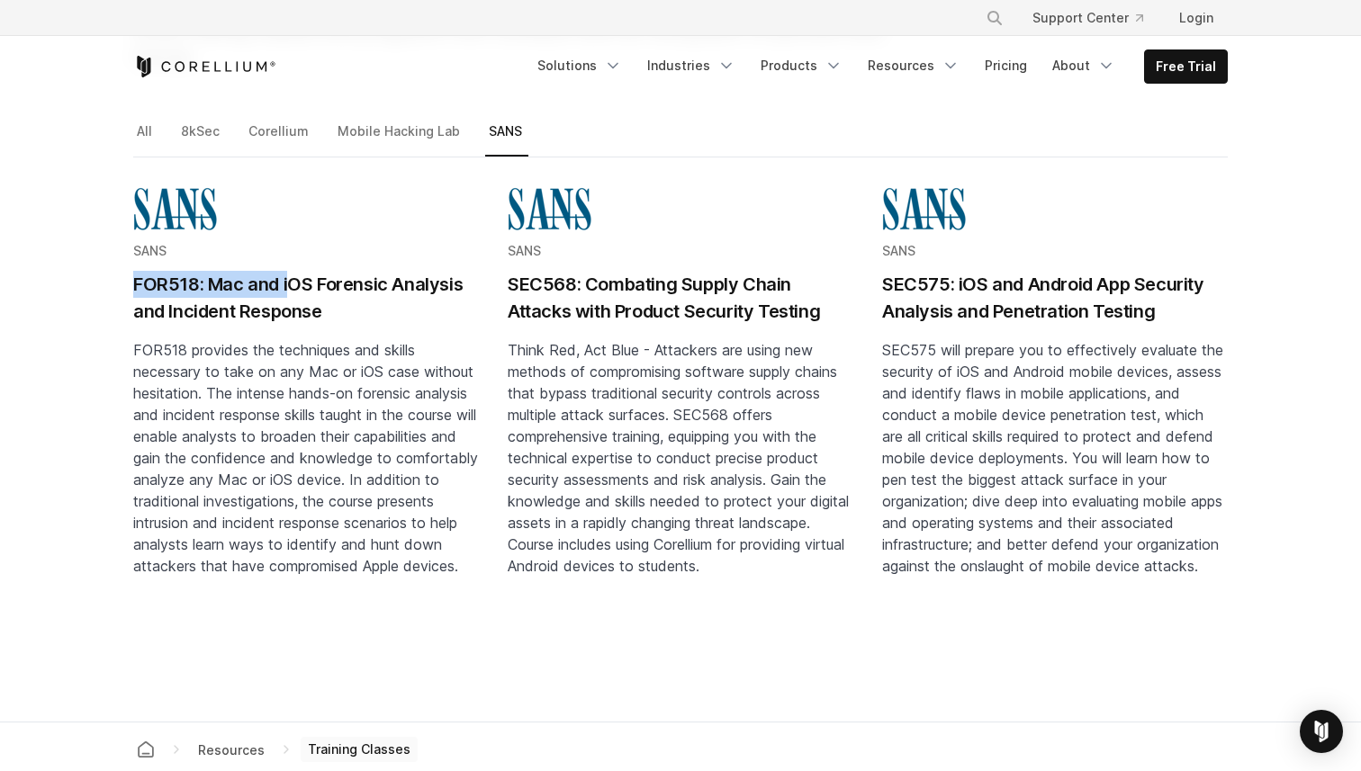
drag, startPoint x: 114, startPoint y: 248, endPoint x: 288, endPoint y: 250, distance: 173.7
click at [288, 250] on div "**********" at bounding box center [680, 378] width 1325 height 516
click at [210, 120] on link "8kSec" at bounding box center [201, 139] width 49 height 38
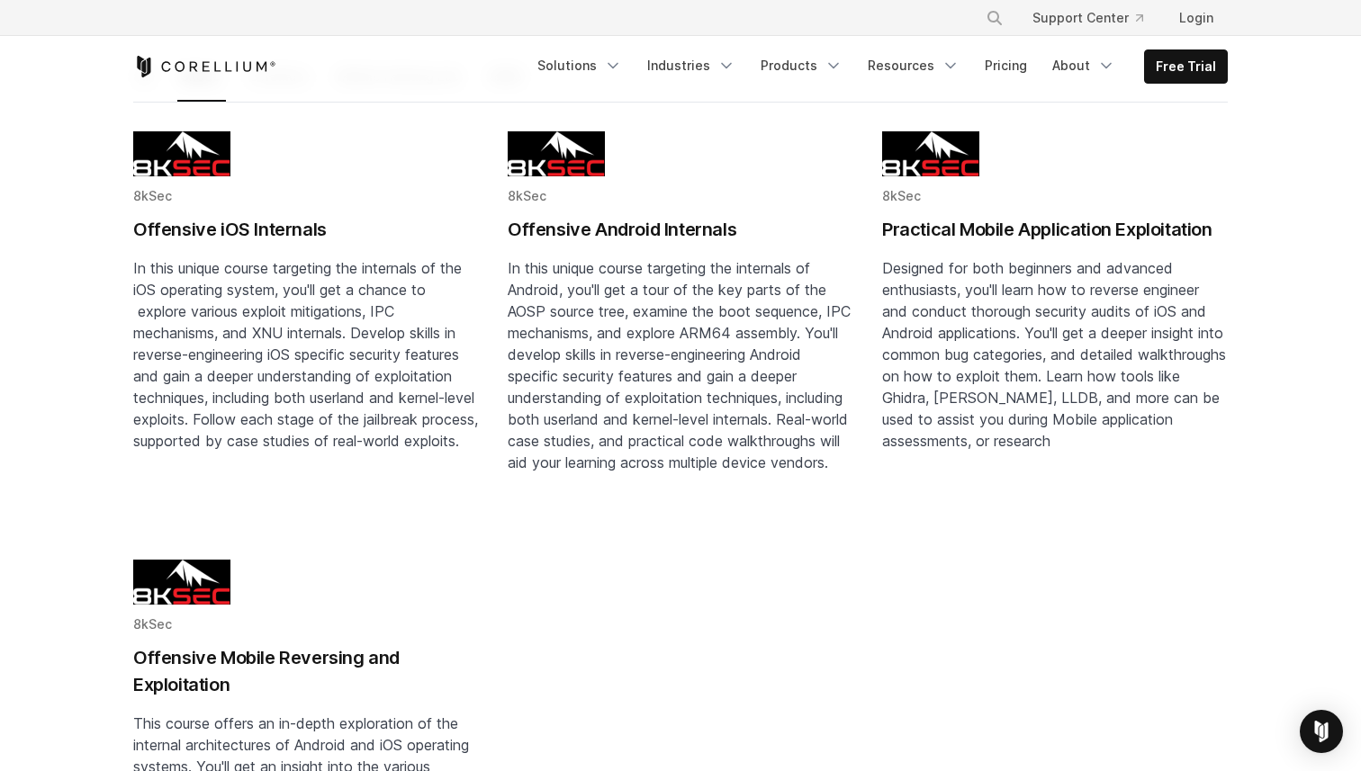
scroll to position [307, 0]
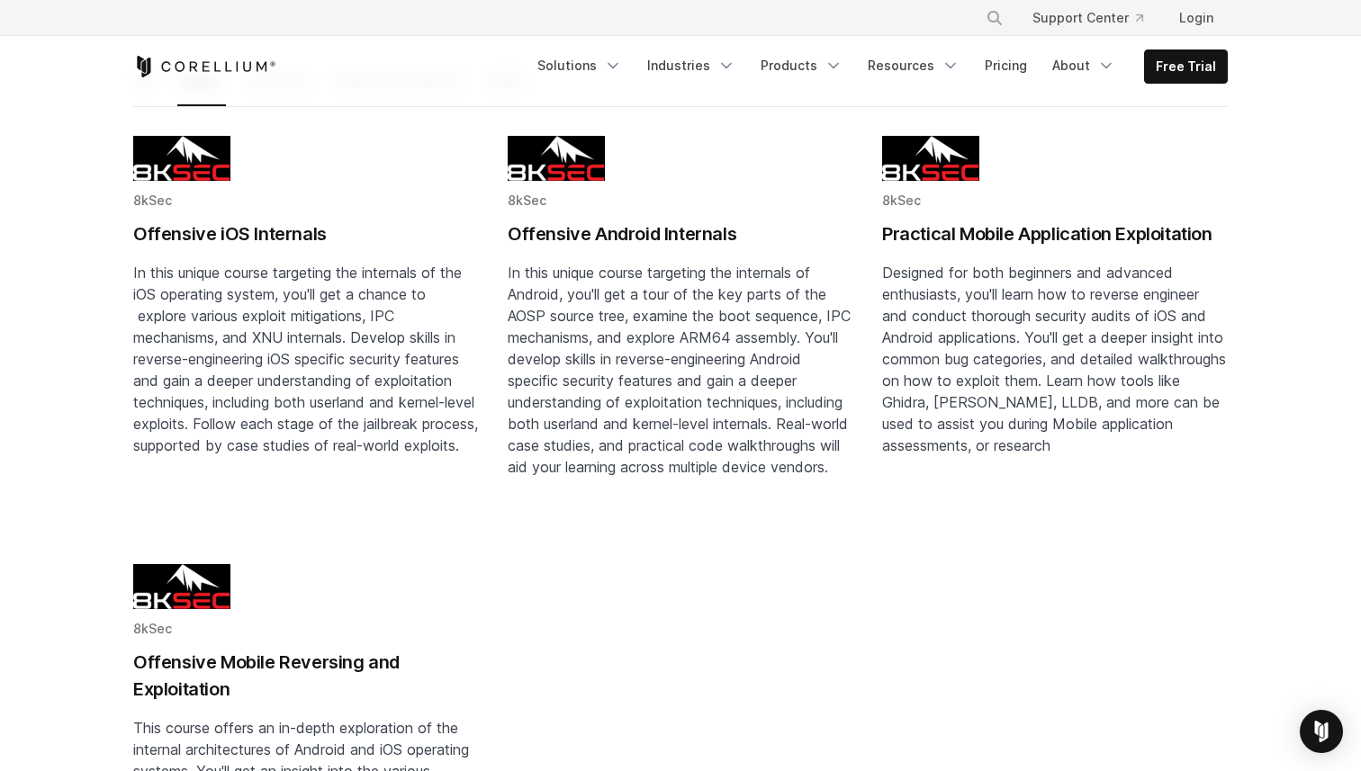
click at [199, 221] on h2 "Offensive iOS Internals" at bounding box center [306, 234] width 346 height 27
